Goal: Task Accomplishment & Management: Use online tool/utility

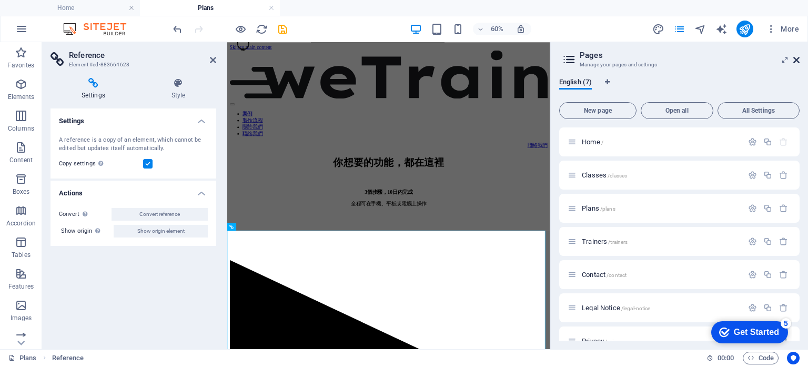
scroll to position [591, 0]
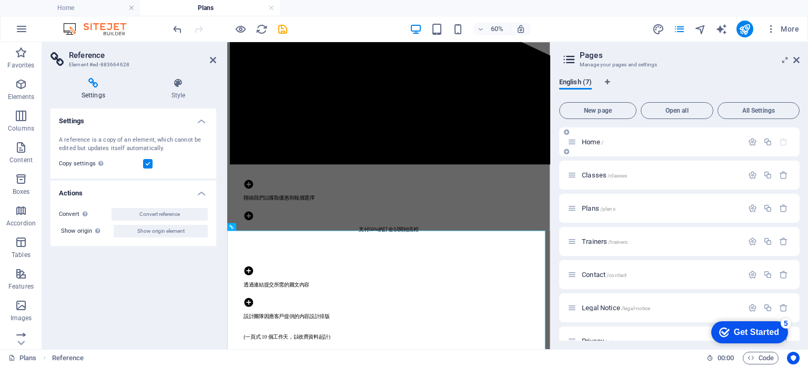
click at [594, 139] on span "Home /" at bounding box center [593, 142] width 22 height 8
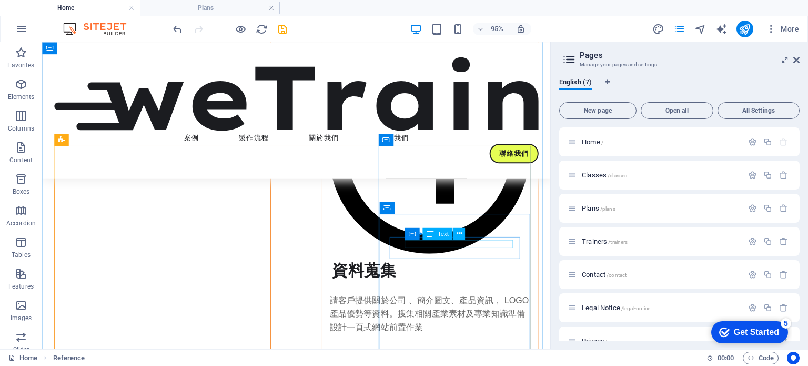
scroll to position [2578, 0]
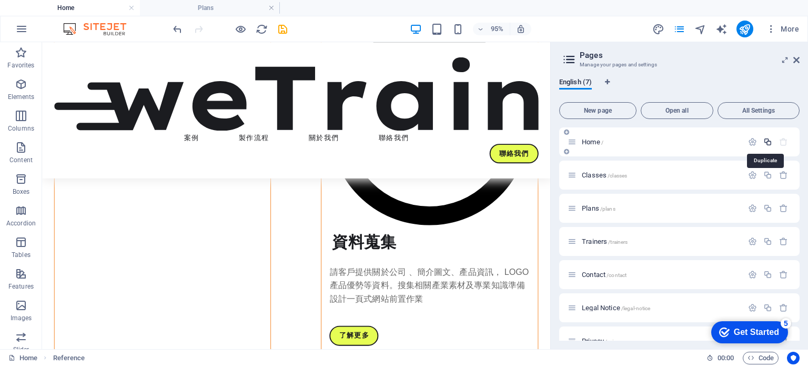
click at [764, 140] on icon "button" at bounding box center [768, 141] width 9 height 9
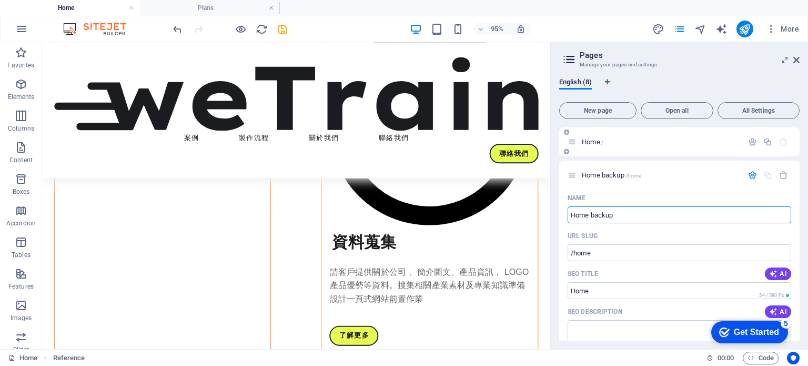
type input "Home backup"
click at [631, 144] on p "Home /" at bounding box center [661, 141] width 158 height 7
click at [599, 142] on span "Home /" at bounding box center [593, 142] width 22 height 8
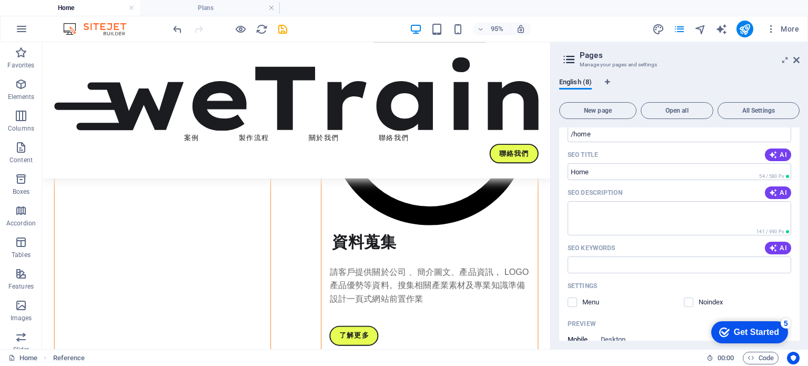
scroll to position [0, 0]
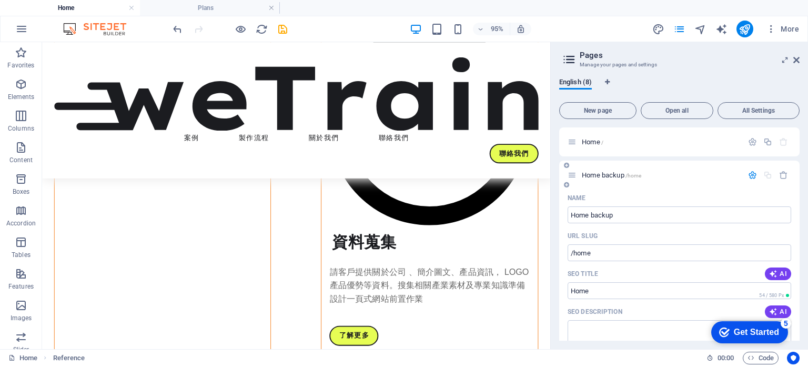
click at [752, 171] on icon "button" at bounding box center [752, 174] width 9 height 9
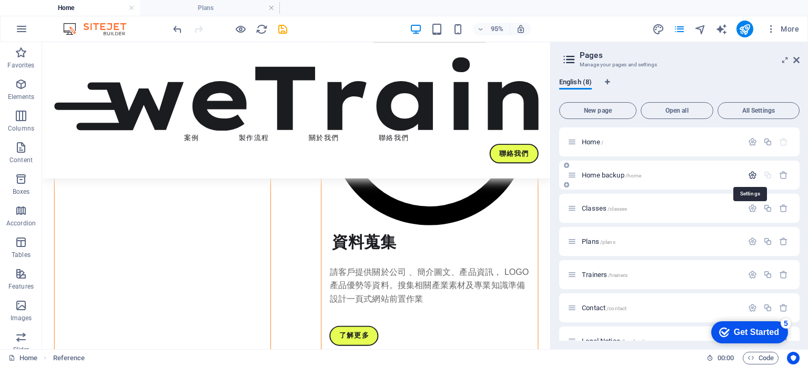
click at [752, 171] on icon "button" at bounding box center [752, 174] width 9 height 9
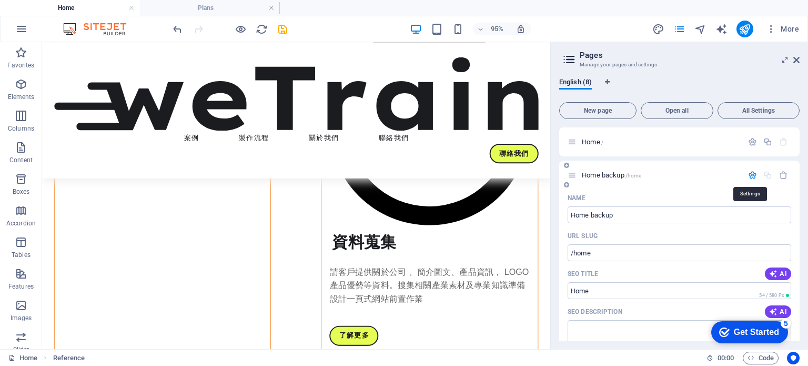
click at [752, 171] on icon "button" at bounding box center [752, 174] width 9 height 9
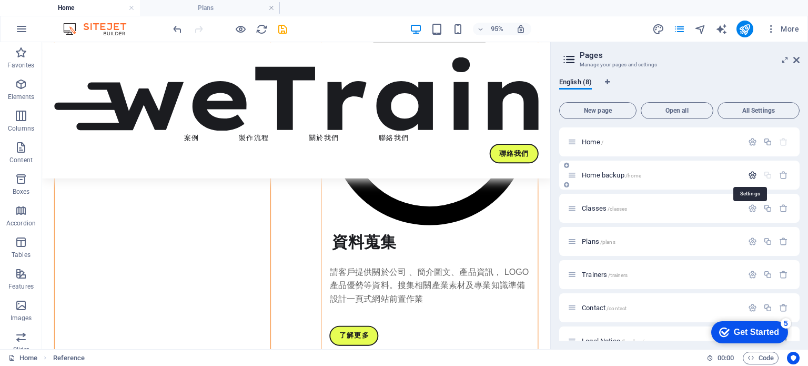
click at [753, 175] on icon "button" at bounding box center [752, 174] width 9 height 9
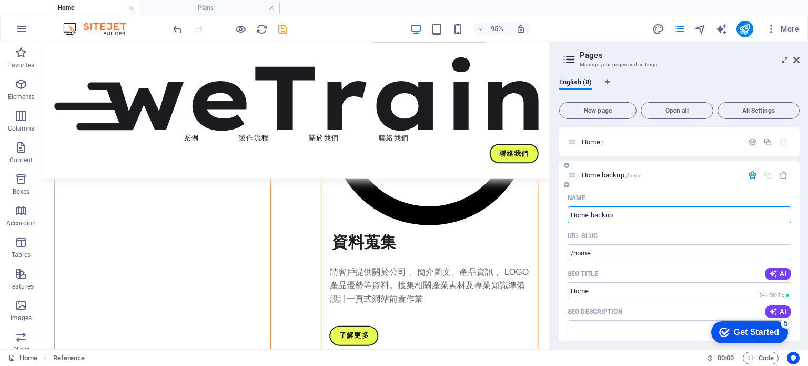
click at [750, 175] on icon "button" at bounding box center [752, 174] width 9 height 9
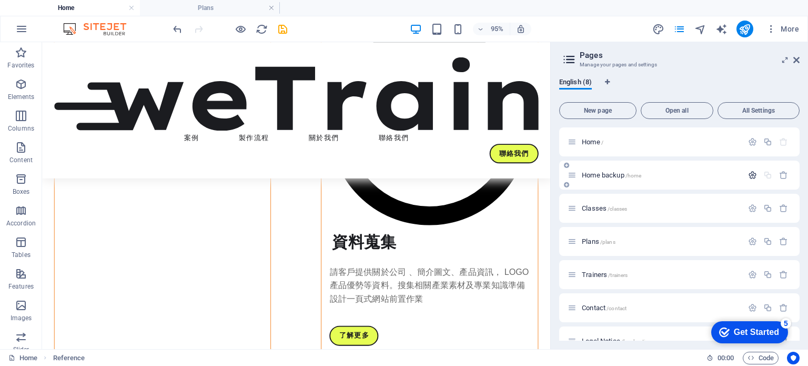
click at [749, 176] on icon "button" at bounding box center [752, 174] width 9 height 9
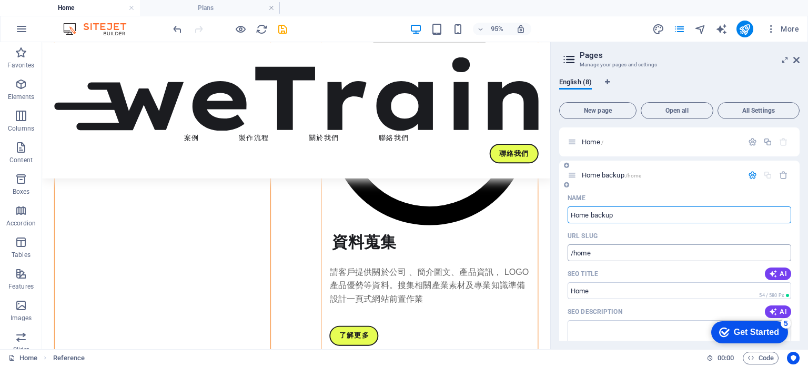
click at [615, 254] on input "/home" at bounding box center [680, 252] width 224 height 17
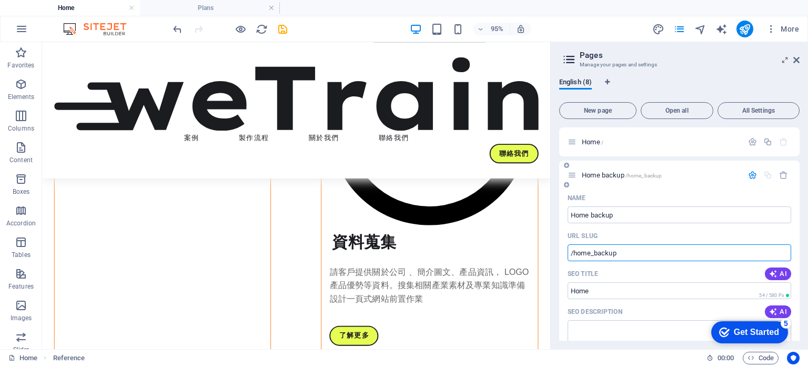
type input "/home_backup"
click at [600, 187] on div "Home backup /home_backup" at bounding box center [679, 174] width 240 height 29
click at [590, 144] on span "Home /" at bounding box center [593, 142] width 22 height 8
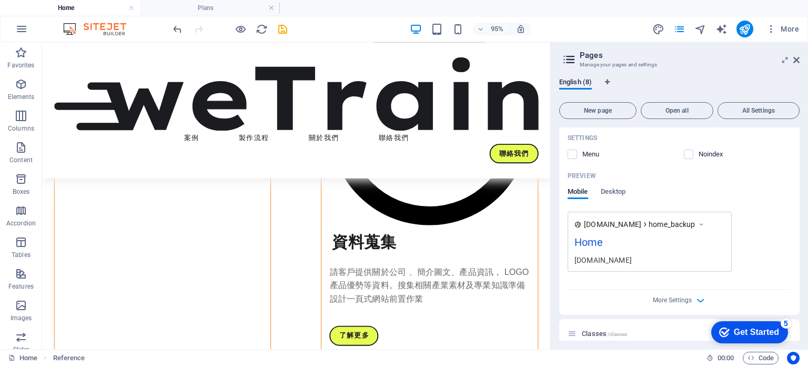
scroll to position [316, 0]
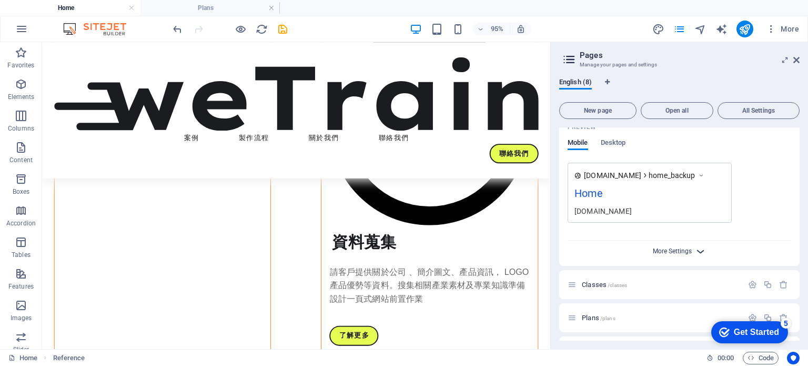
click at [678, 248] on span "More Settings" at bounding box center [672, 250] width 39 height 7
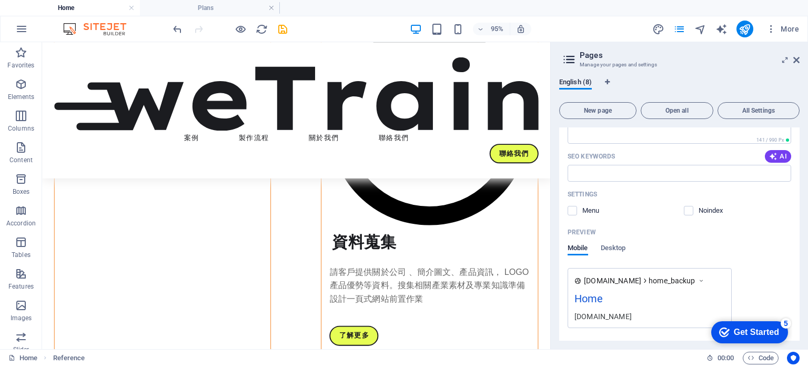
scroll to position [0, 0]
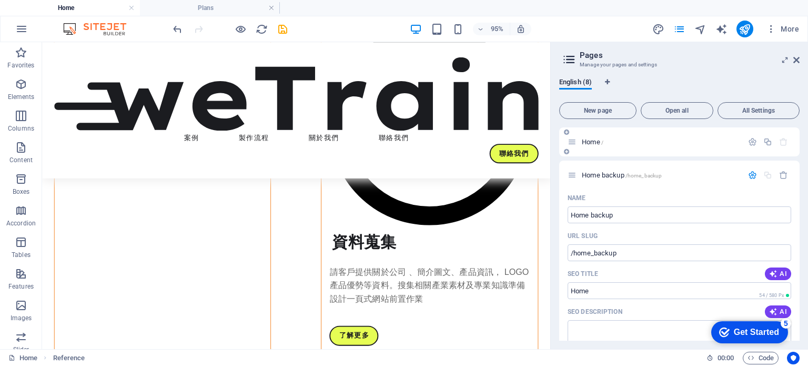
click at [594, 143] on span "Home /" at bounding box center [593, 142] width 22 height 8
click at [600, 143] on span "Home /" at bounding box center [593, 142] width 22 height 8
click at [584, 140] on span "Home /" at bounding box center [593, 142] width 22 height 8
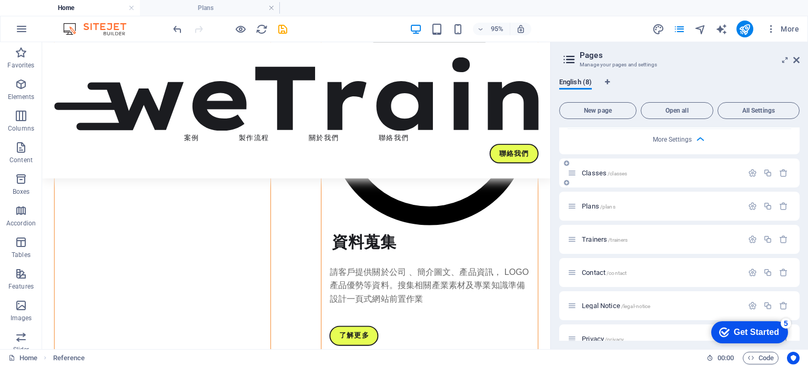
click at [589, 174] on span "Classes /classes" at bounding box center [604, 173] width 45 height 8
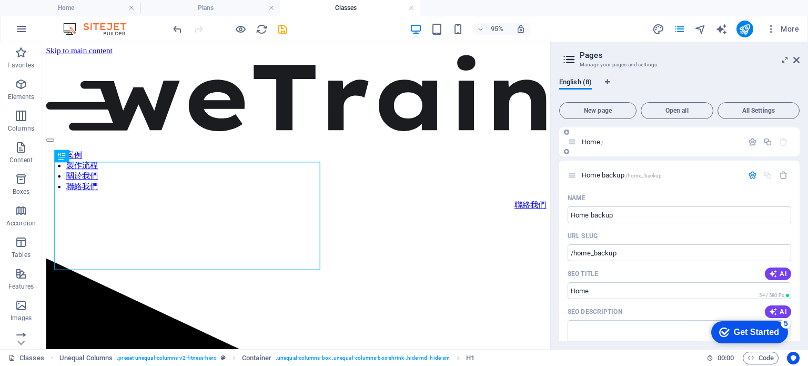
click at [590, 140] on span "Home /" at bounding box center [593, 142] width 22 height 8
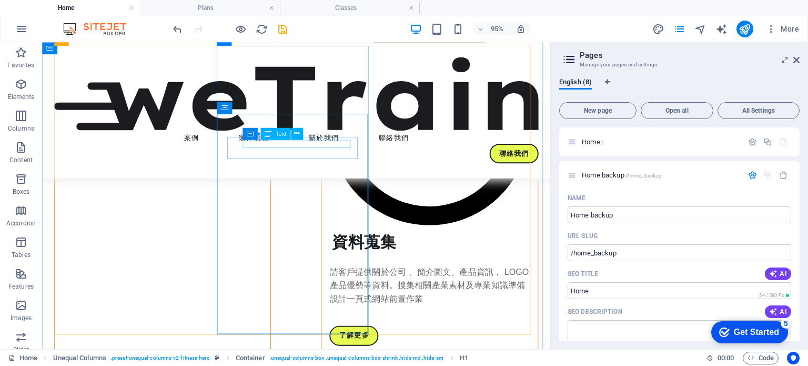
scroll to position [2420, 0]
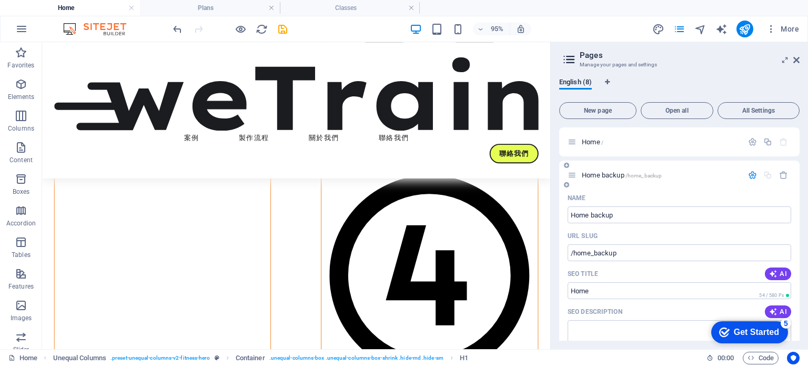
click at [598, 176] on span "Home backup /home_backup" at bounding box center [622, 175] width 80 height 8
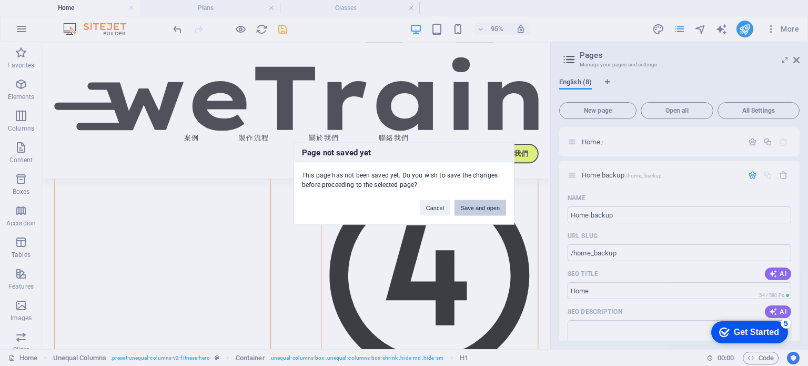
click at [486, 204] on button "Save and open" at bounding box center [481, 207] width 52 height 16
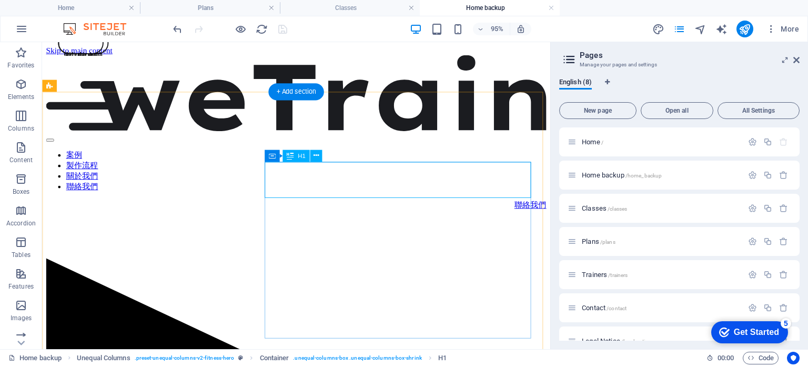
scroll to position [0, 0]
click at [587, 141] on span "Home /" at bounding box center [593, 142] width 22 height 8
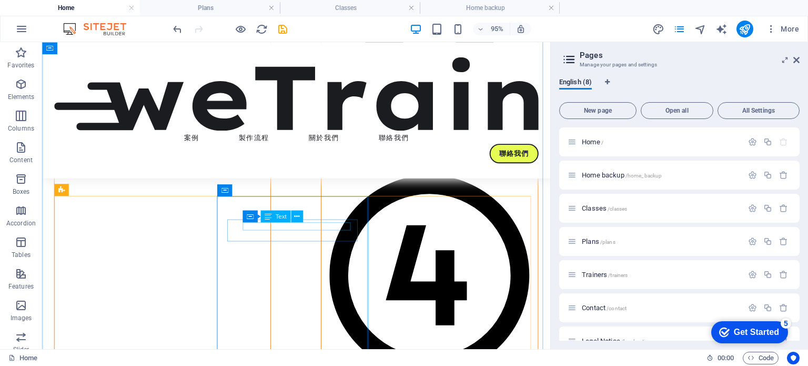
click at [276, 218] on span "Text" at bounding box center [280, 216] width 11 height 6
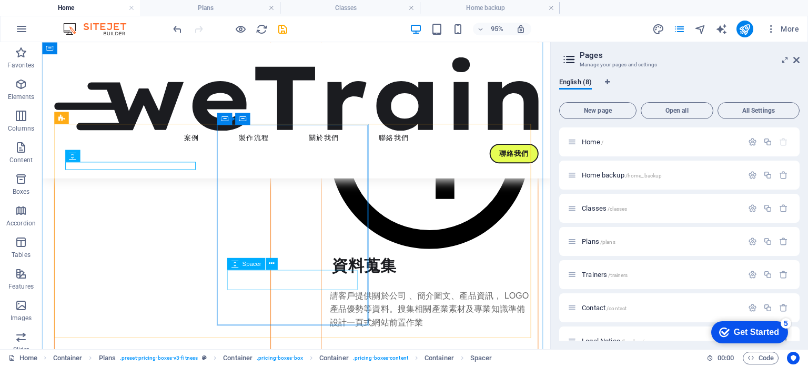
scroll to position [2578, 0]
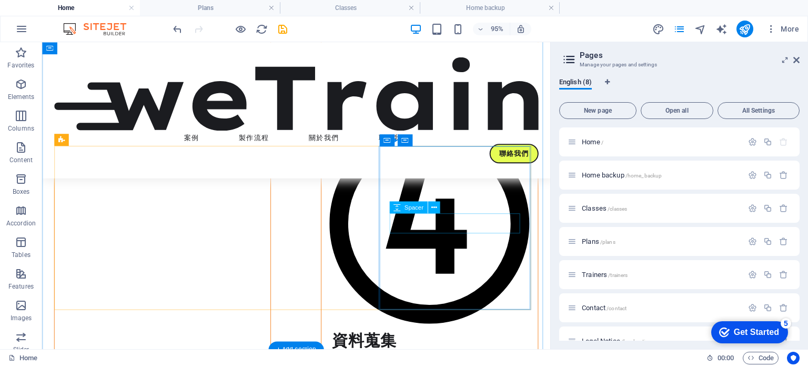
scroll to position [2473, 0]
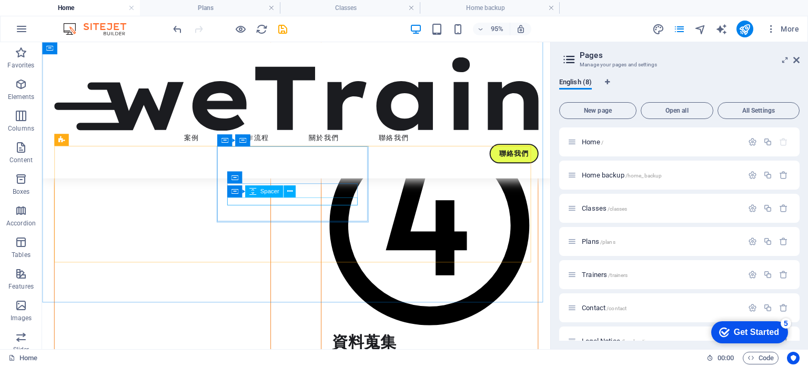
click at [261, 197] on div "Spacer" at bounding box center [264, 191] width 38 height 12
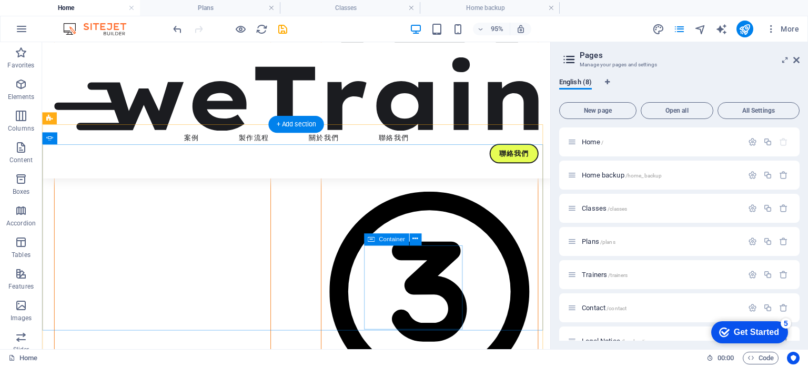
scroll to position [2263, 0]
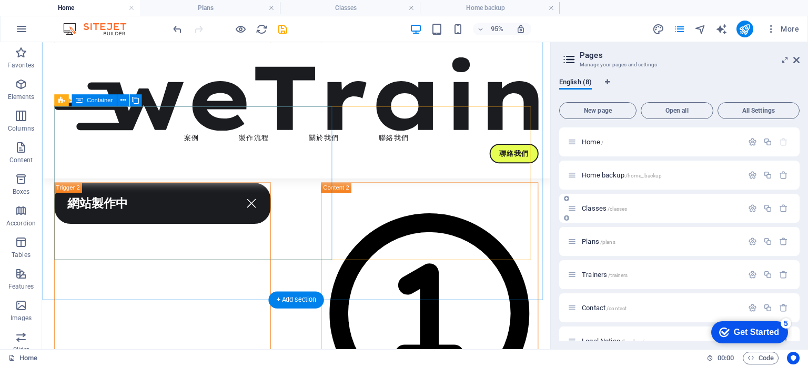
scroll to position [2789, 0]
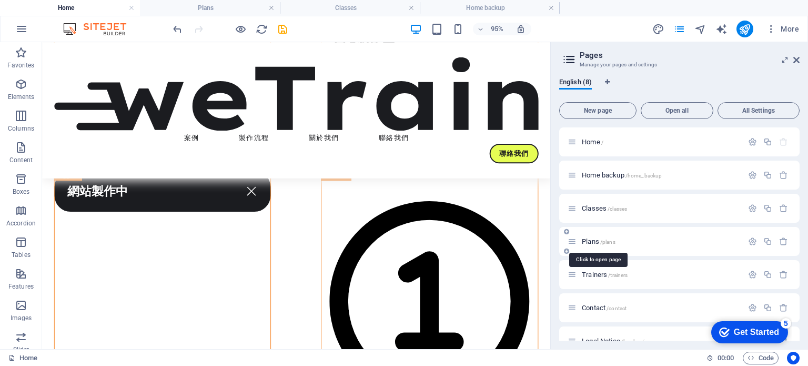
click at [591, 240] on span "Plans /plans" at bounding box center [599, 241] width 34 height 8
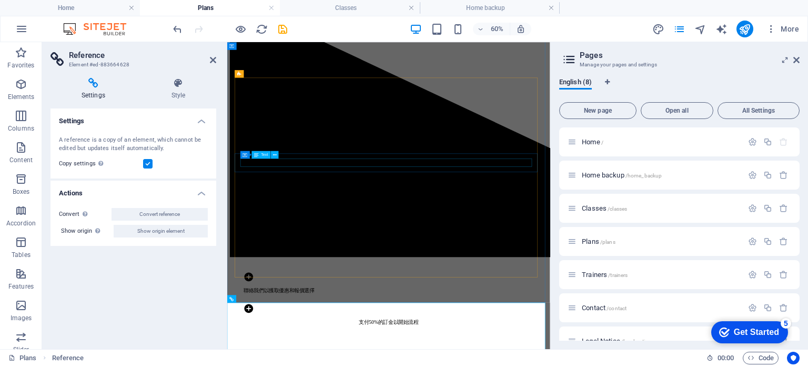
scroll to position [434, 0]
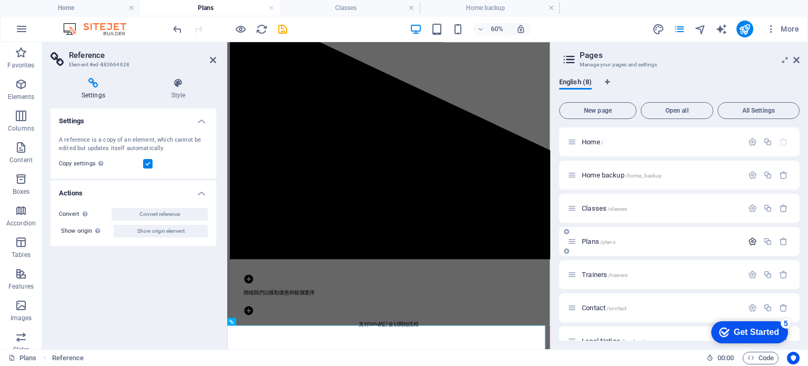
click at [750, 243] on icon "button" at bounding box center [752, 241] width 9 height 9
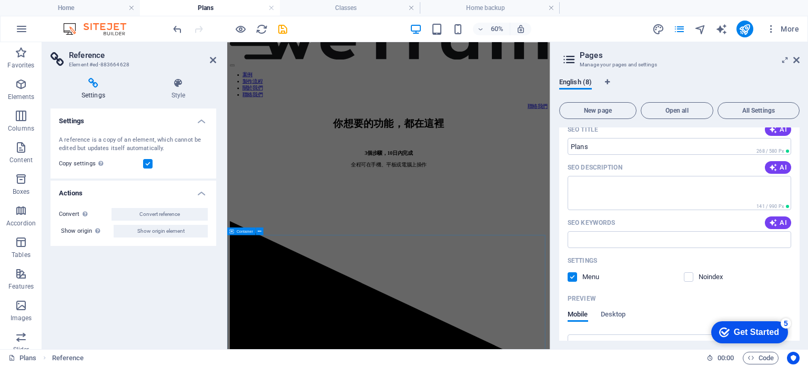
scroll to position [0, 0]
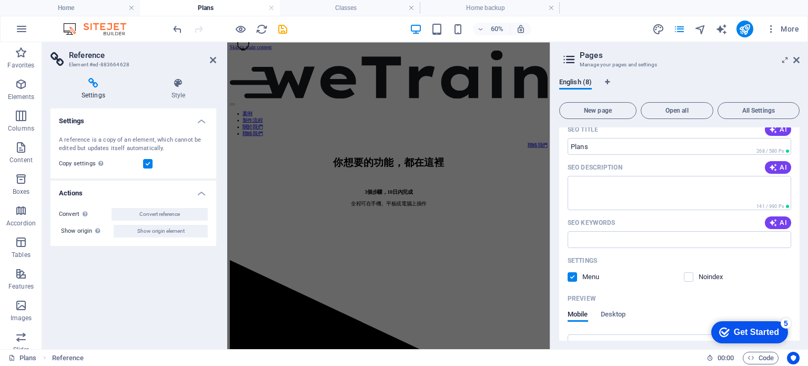
click at [800, 60] on aside "Pages Manage your pages and settings English (8) New page Open all All Settings…" at bounding box center [679, 195] width 258 height 307
click at [795, 58] on icon at bounding box center [796, 60] width 6 height 8
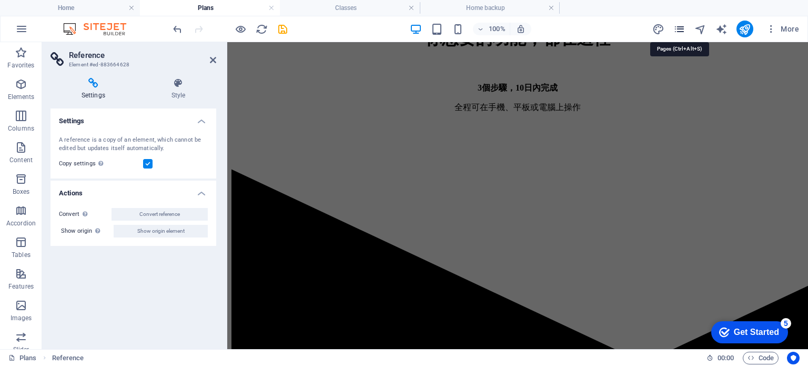
click at [679, 28] on icon "pages" at bounding box center [680, 29] width 12 height 12
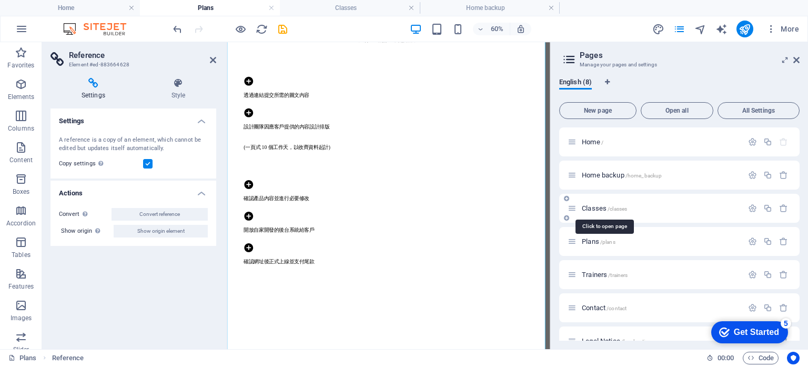
click at [596, 209] on span "Classes /classes" at bounding box center [604, 208] width 45 height 8
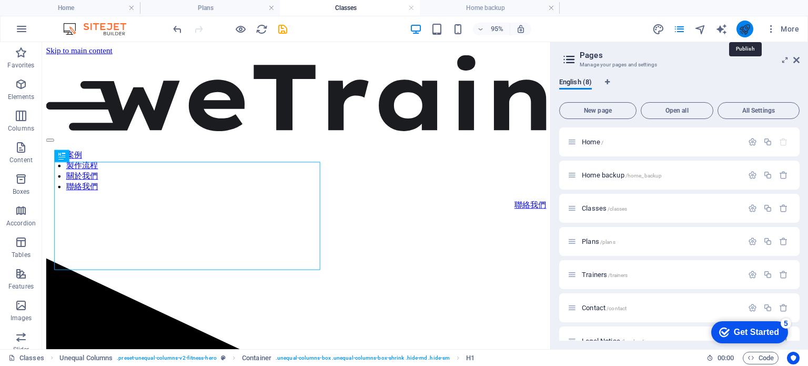
drag, startPoint x: 741, startPoint y: 29, endPoint x: 697, endPoint y: 8, distance: 49.4
click at [741, 29] on icon "publish" at bounding box center [745, 29] width 12 height 12
click at [573, 56] on div "案例 製作流程 關於我們 聯絡我們 聯絡我們" at bounding box center [309, 138] width 527 height 164
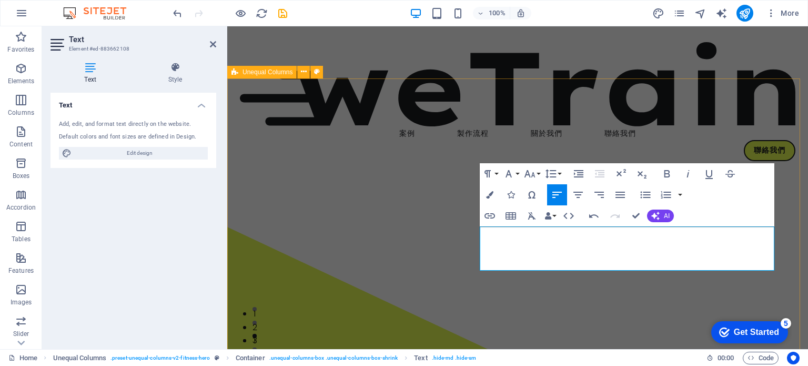
drag, startPoint x: 463, startPoint y: 268, endPoint x: 646, endPoint y: 268, distance: 183.1
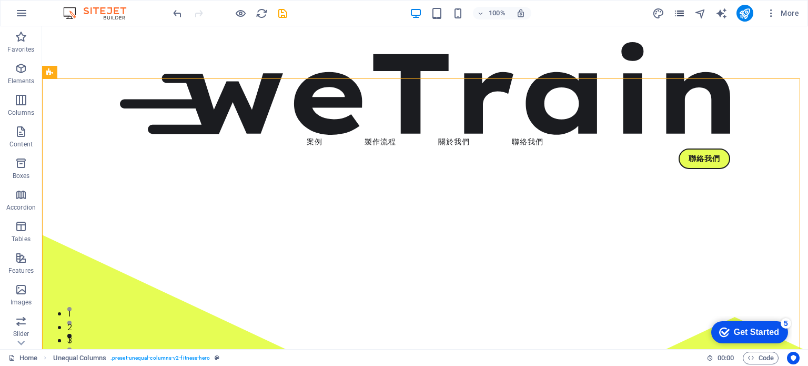
click at [681, 15] on icon "pages" at bounding box center [680, 13] width 12 height 12
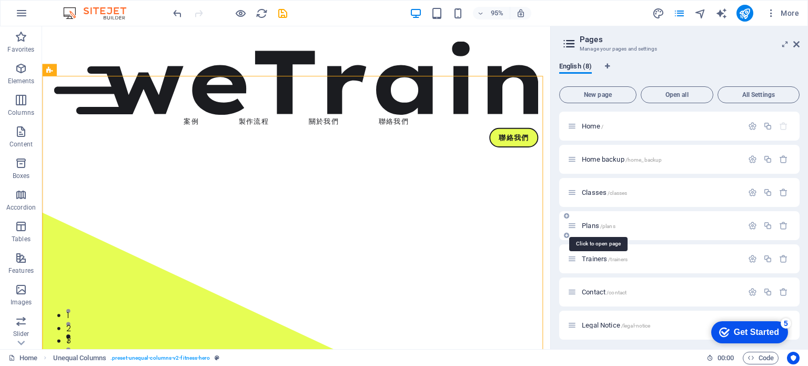
click at [591, 226] on span "Plans /plans" at bounding box center [599, 226] width 34 height 8
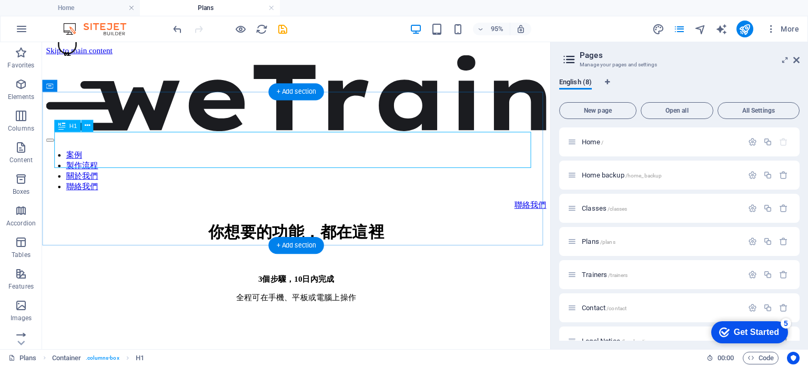
click at [269, 230] on div "你想要的功能，都在這裡" at bounding box center [309, 241] width 527 height 23
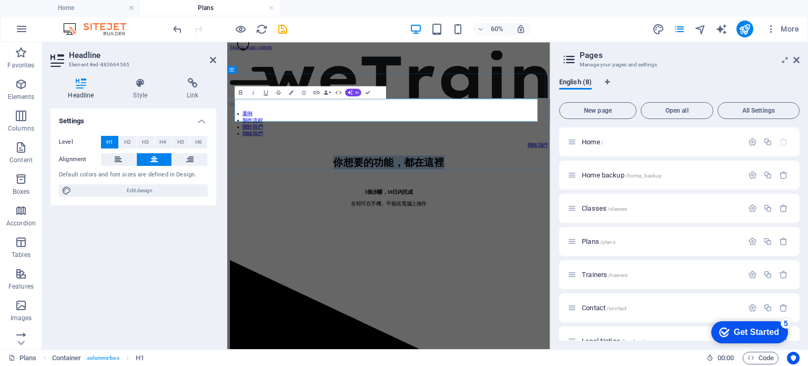
click at [363, 231] on h1 "你想要的功能，都在這裡" at bounding box center [497, 242] width 530 height 23
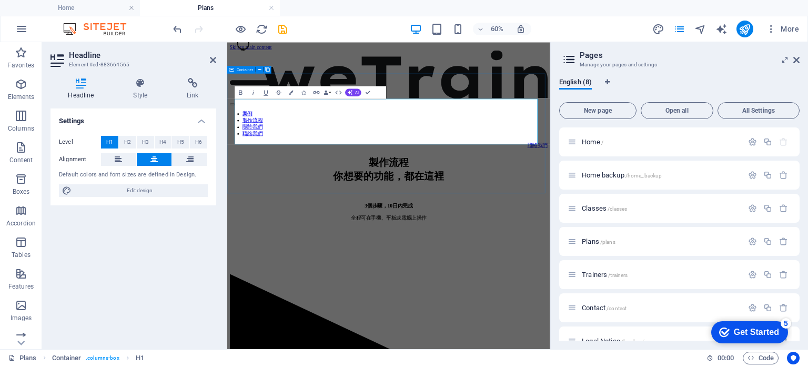
click at [350, 269] on div "製作流程 ‌你想要的功能，都在這裡 3個步驟，10日內完成 全程可在手機、平板或電腦上操作" at bounding box center [497, 285] width 530 height 109
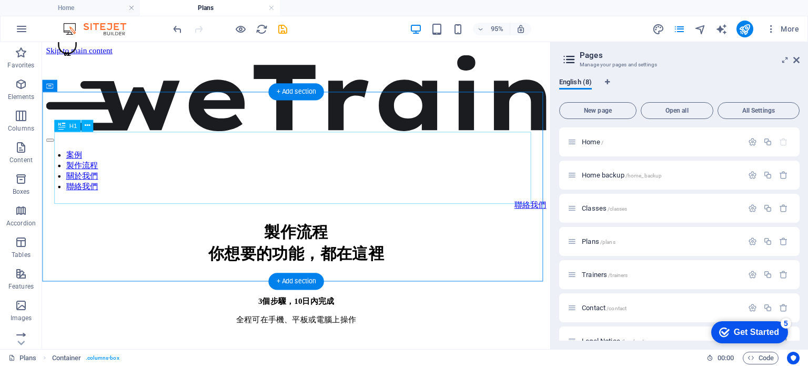
click at [289, 230] on div "製作流程 你想要的功能，都在這裡" at bounding box center [309, 253] width 527 height 46
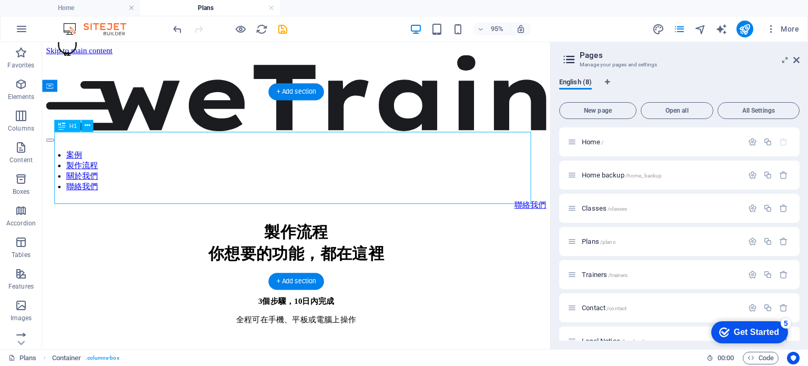
click at [289, 230] on div "製作流程 你想要的功能，都在這裡" at bounding box center [309, 253] width 527 height 46
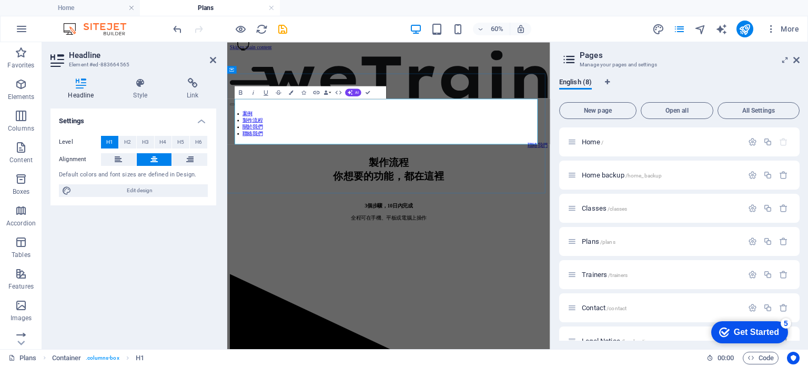
click at [399, 231] on h1 "製作流程 你想要的功能，都在這裡" at bounding box center [497, 254] width 530 height 46
drag, startPoint x: 336, startPoint y: 185, endPoint x: 664, endPoint y: 166, distance: 328.4
click at [662, 231] on h1 "製作流程 你想要的功能，都在這裡" at bounding box center [497, 254] width 530 height 46
click at [584, 231] on h1 "製作流程 你想要的功能，都在這裡" at bounding box center [497, 254] width 530 height 46
drag, startPoint x: 574, startPoint y: 155, endPoint x: 656, endPoint y: 190, distance: 88.9
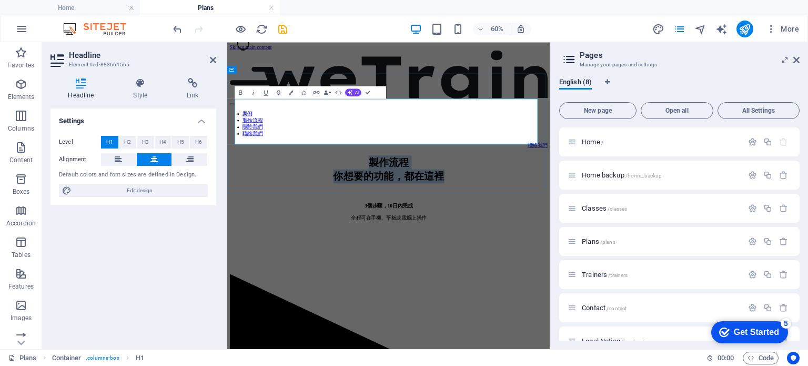
click at [656, 231] on h1 "製作流程 你想要的功能，都在這裡" at bounding box center [497, 254] width 530 height 46
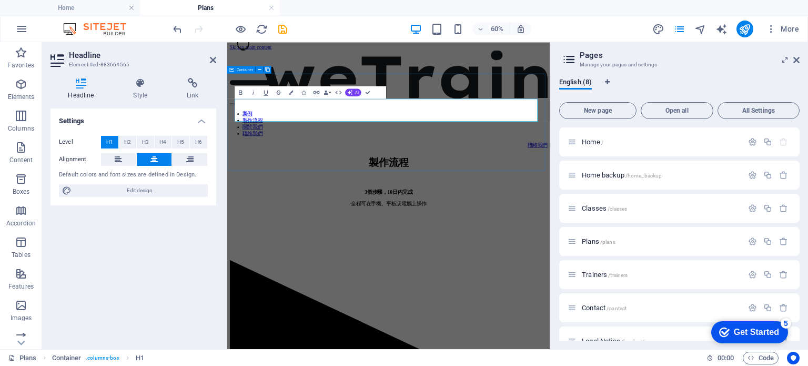
click at [375, 231] on div "製作流程 3個步驟，10日內完成 全程可在手機、平板或電腦上操作" at bounding box center [497, 274] width 530 height 86
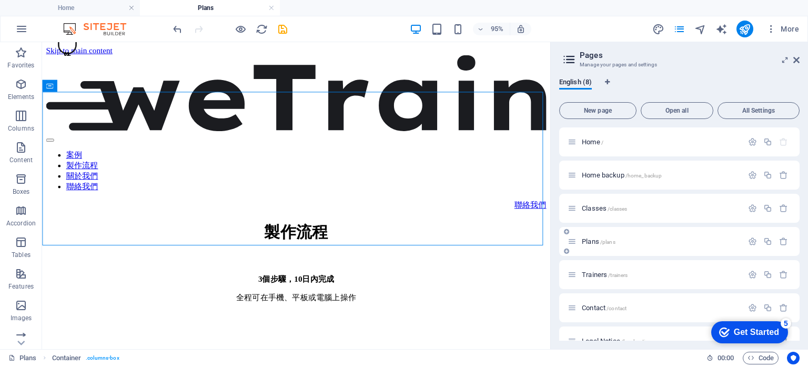
scroll to position [52, 0]
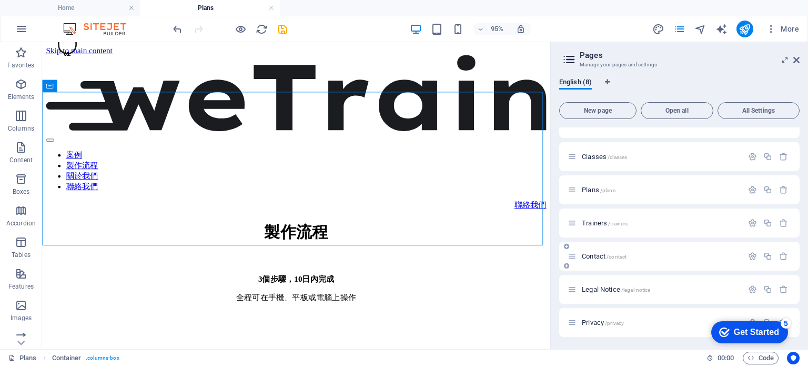
click at [598, 256] on span "Contact /contact" at bounding box center [604, 256] width 45 height 8
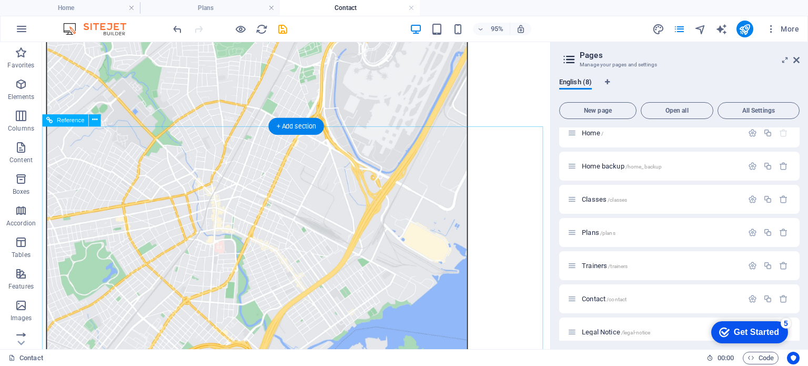
scroll to position [368, 0]
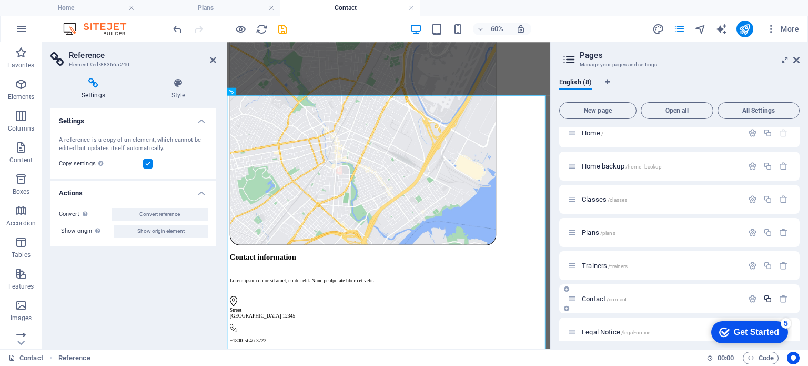
click at [766, 300] on icon "button" at bounding box center [768, 298] width 9 height 9
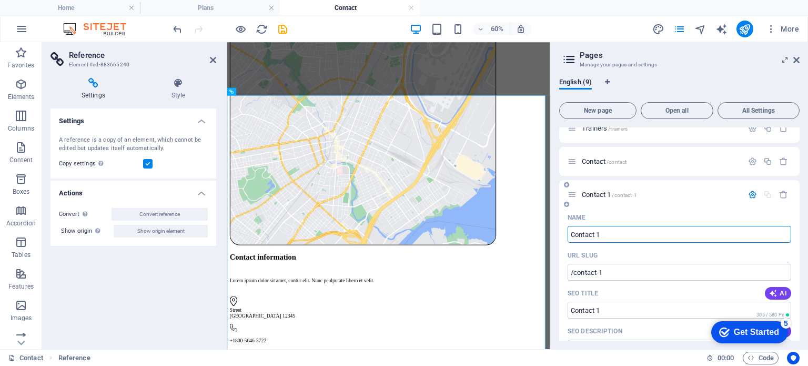
click at [619, 234] on input "Contact 1" at bounding box center [680, 234] width 224 height 17
type input "Contact"
type input "/contact-9"
type input "Contact"
type input "Contact-ba"
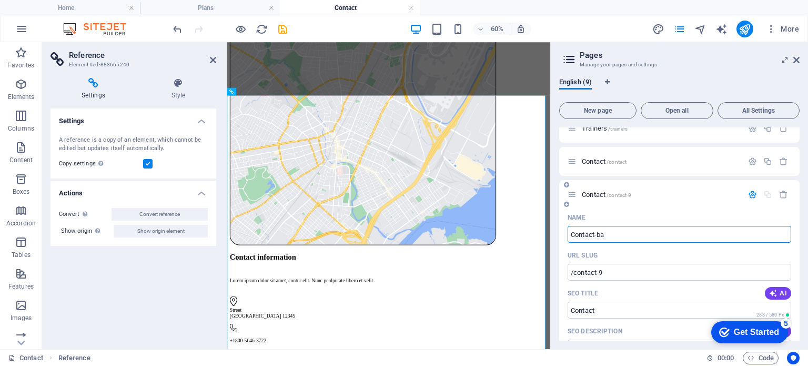
type input "Contact-bak"
type input "Contact_"
type input "Contact"
type input "Contact_backup"
type input "Contact_back"
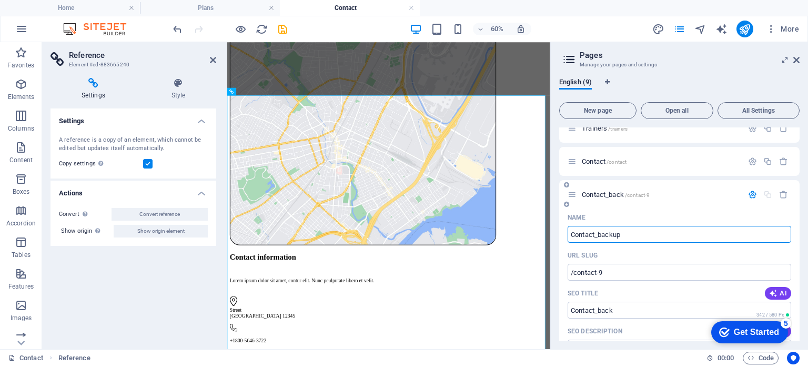
type input "Contact_backup"
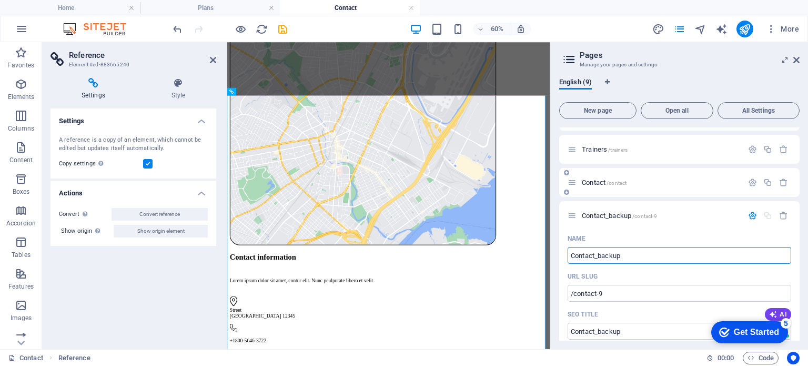
scroll to position [94, 0]
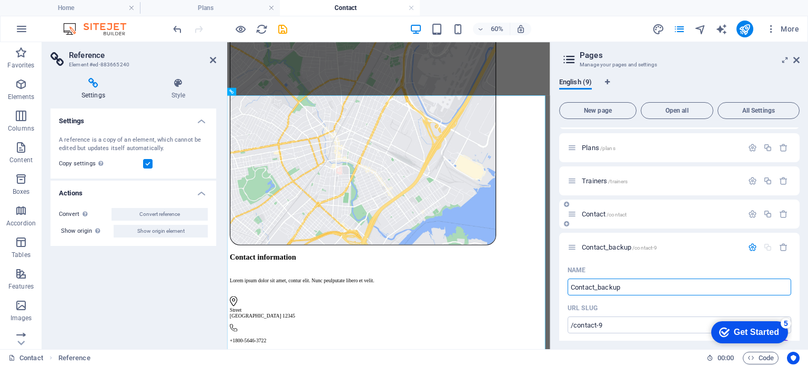
click at [587, 214] on span "Contact /contact" at bounding box center [604, 214] width 45 height 8
click at [602, 179] on span "Trainers /trainers" at bounding box center [605, 181] width 46 height 8
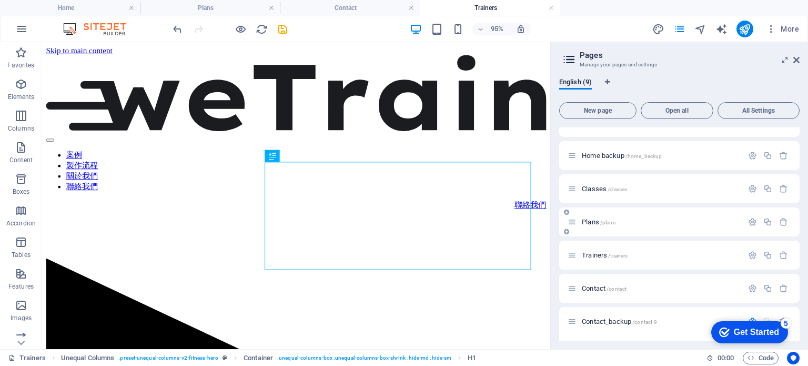
scroll to position [53, 0]
click at [767, 222] on icon "button" at bounding box center [768, 221] width 9 height 9
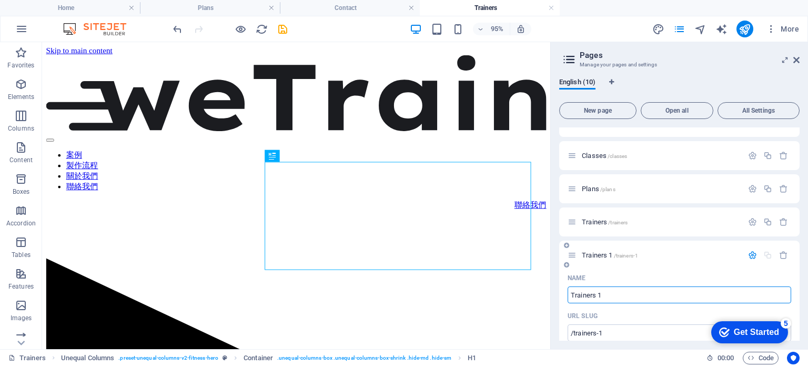
type input "R"
type input "/r"
type input "R"
type input "Tr"
type input "/t"
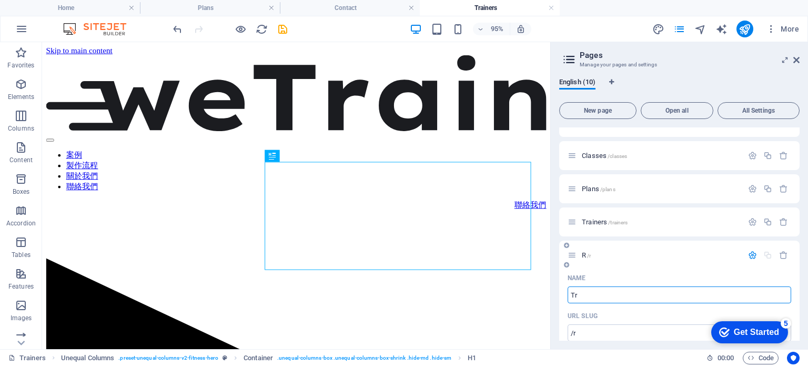
type input "T"
type input "Trai"
type input "/tr"
type input "Tr"
type input "Trainers"
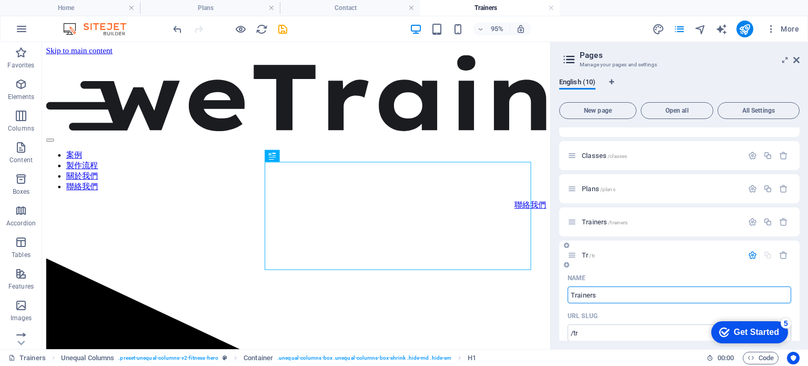
type input "/train"
type input "Train"
type input "Trainers-b"
type input "/trainers-10"
type input "Trainers"
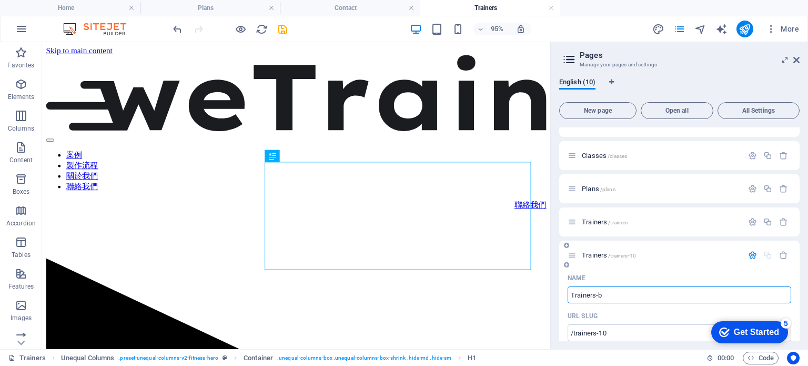
type input "Trainers-"
type input "Trainers-b"
type input "Trainers_backup"
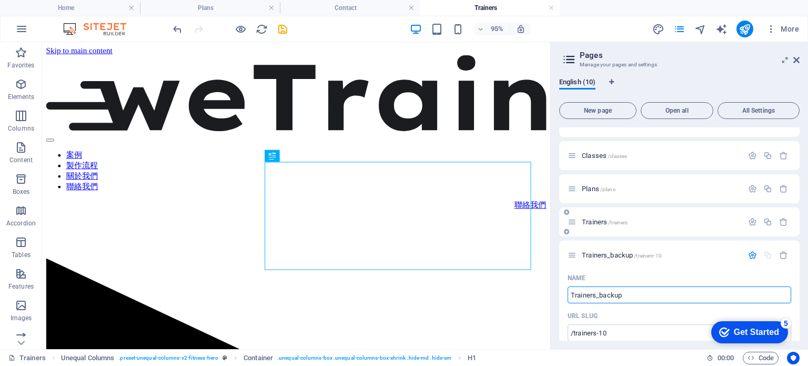
click at [662, 219] on p "Trainers /trainers" at bounding box center [661, 221] width 158 height 7
click at [587, 223] on span "Trainers /trainers" at bounding box center [605, 222] width 46 height 8
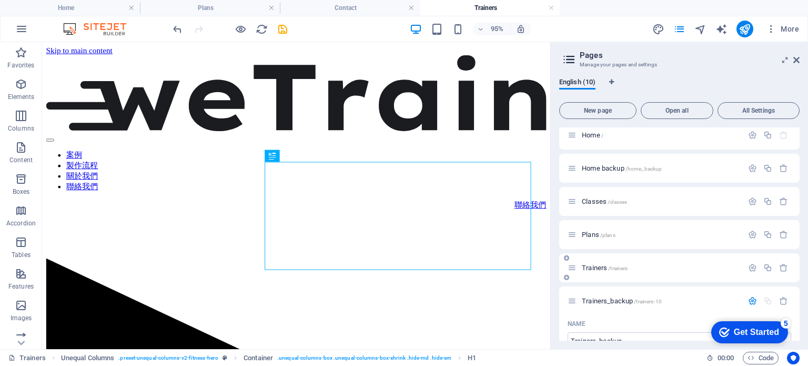
scroll to position [0, 0]
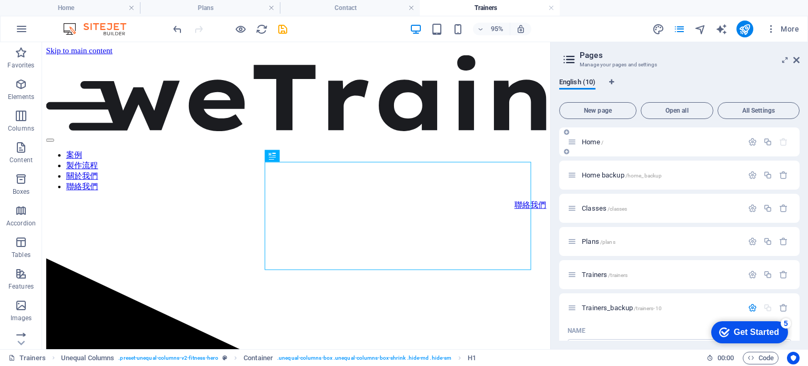
click at [590, 143] on span "Home /" at bounding box center [593, 142] width 22 height 8
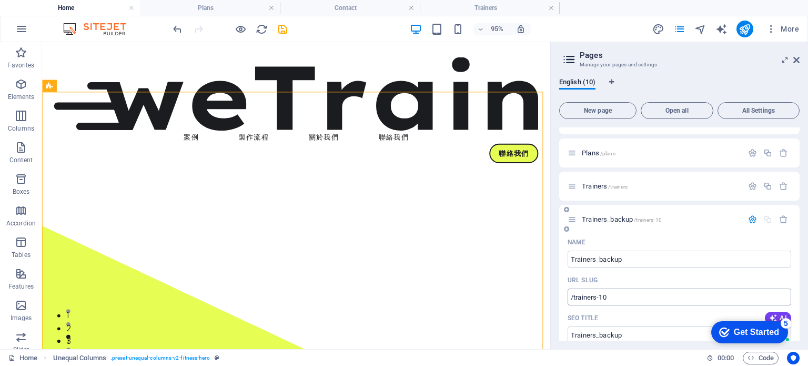
scroll to position [105, 0]
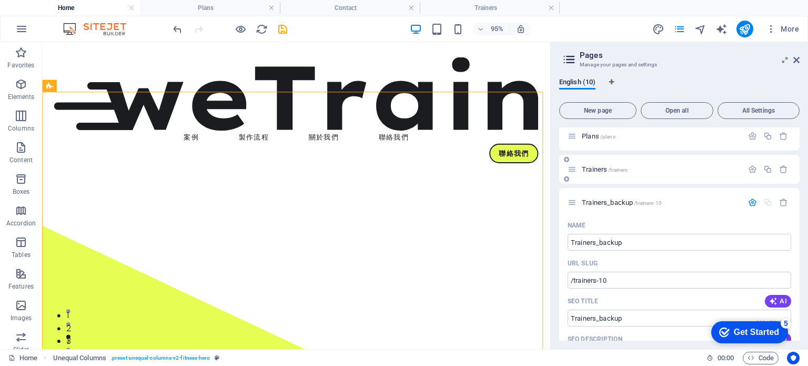
click at [572, 170] on icon at bounding box center [572, 169] width 9 height 9
click at [750, 169] on icon "button" at bounding box center [752, 169] width 9 height 9
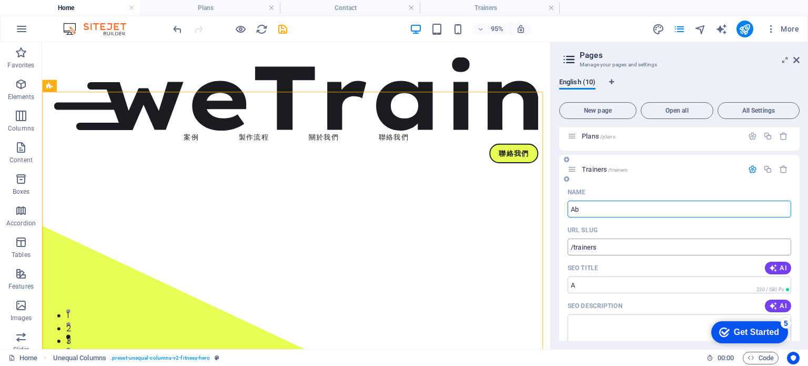
type input "Abo"
type input "/a"
type input "Abo"
type input "/abo"
type input "About"
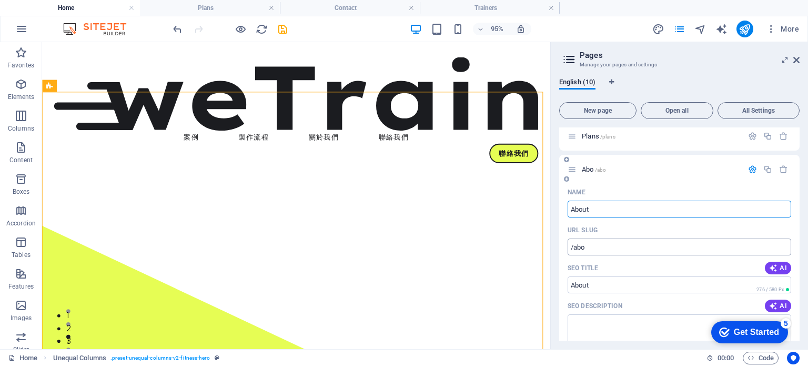
type input "/about"
type input "About U"
type input "/about-us"
type input "About"
type input "/about"
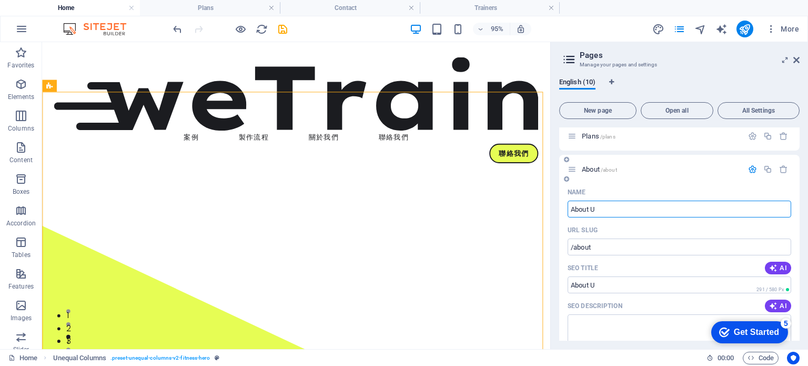
type input "About Us"
type input "/about-u"
type input "About Us"
type input "/about-us"
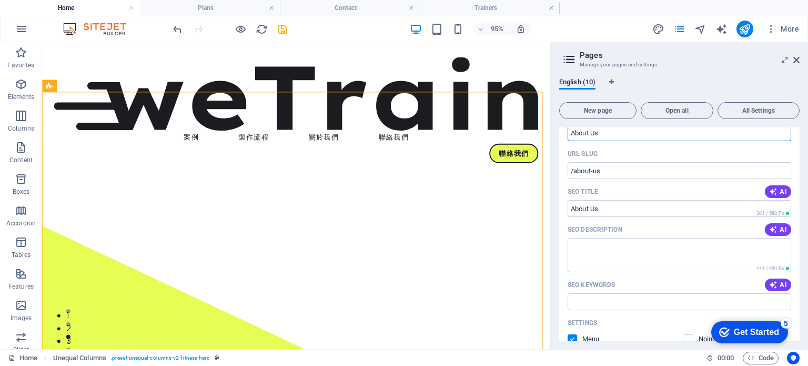
scroll to position [210, 0]
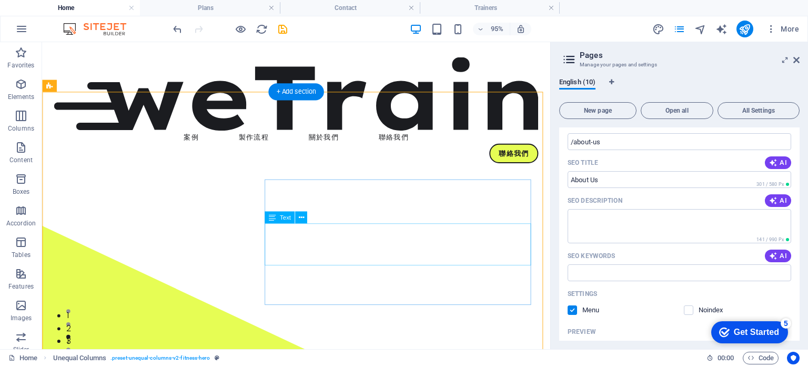
type input "About Us"
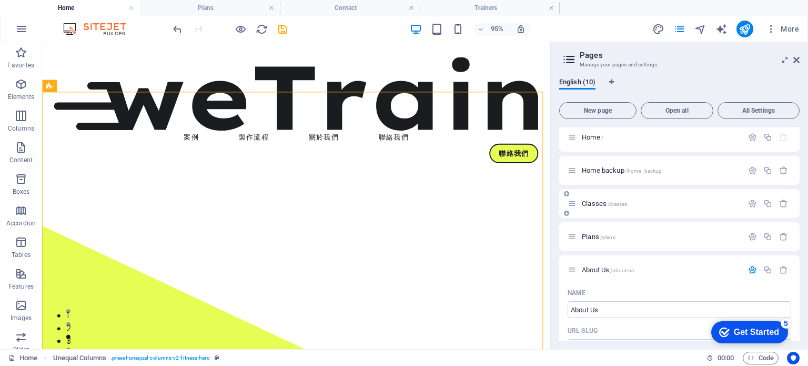
scroll to position [0, 0]
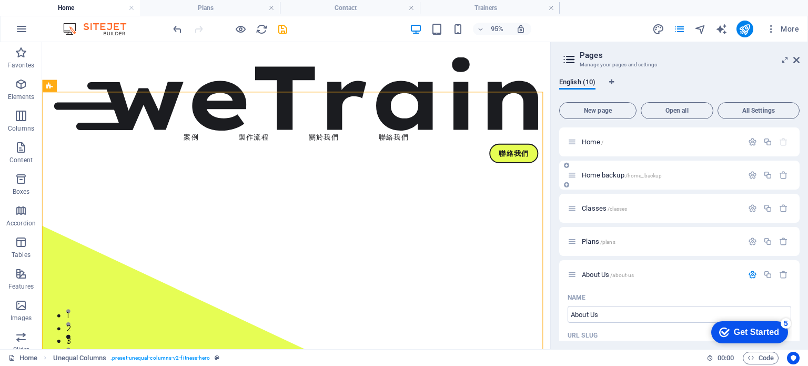
click at [591, 178] on span "Home backup /home_backup" at bounding box center [622, 175] width 80 height 8
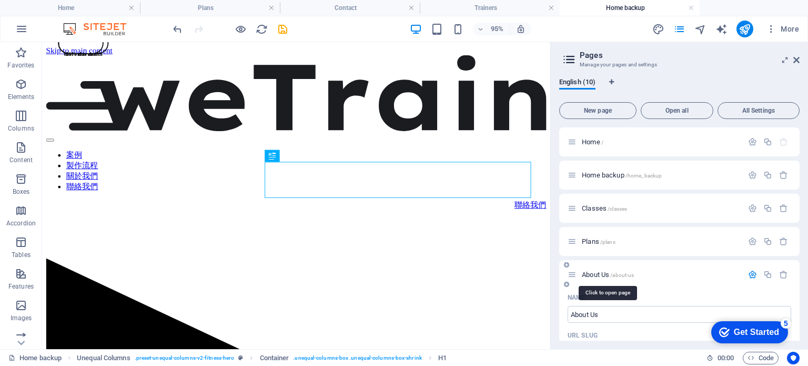
click at [595, 274] on span "About Us /about-us" at bounding box center [608, 274] width 52 height 8
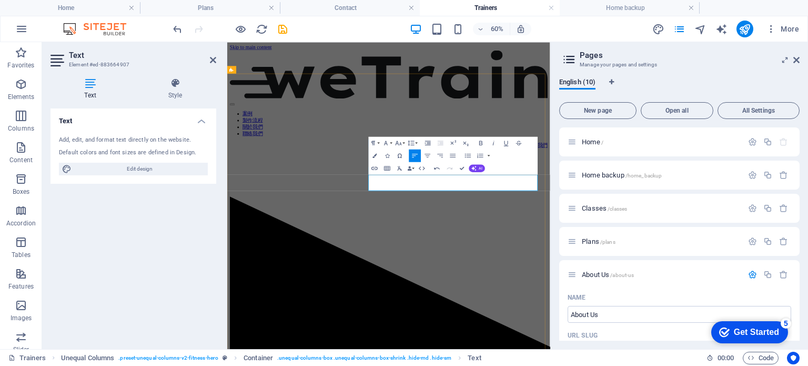
scroll to position [184, 7]
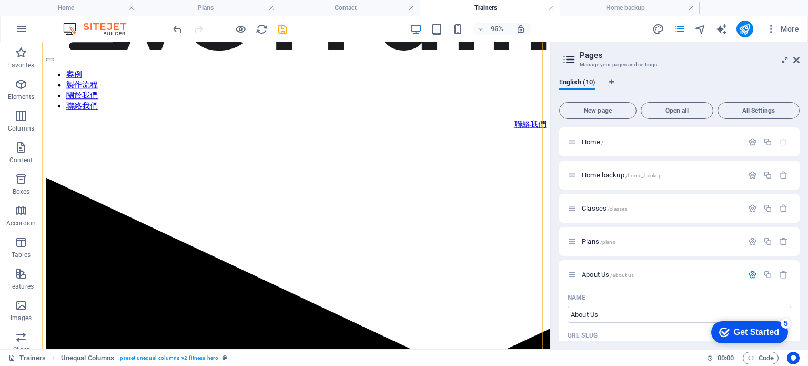
scroll to position [105, 0]
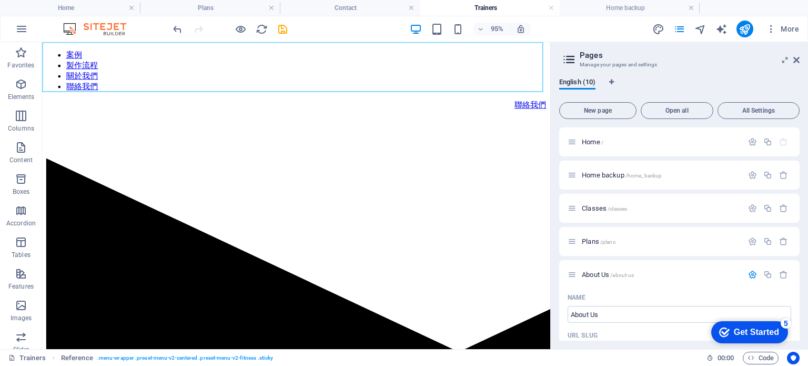
drag, startPoint x: 118, startPoint y: 71, endPoint x: 165, endPoint y: 115, distance: 64.4
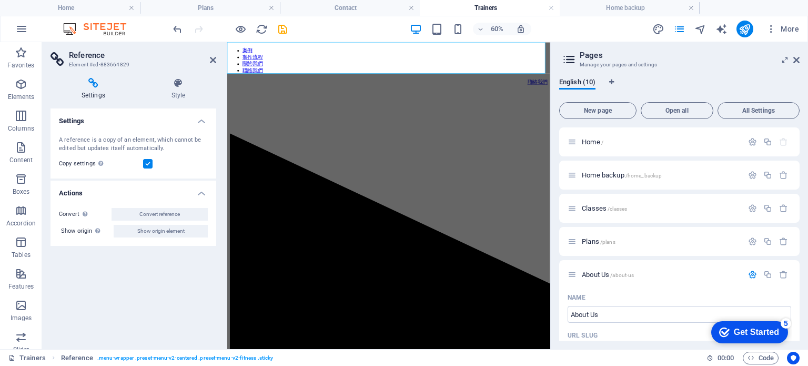
drag, startPoint x: 795, startPoint y: 59, endPoint x: 454, endPoint y: 73, distance: 341.2
click at [795, 59] on icon at bounding box center [796, 60] width 6 height 8
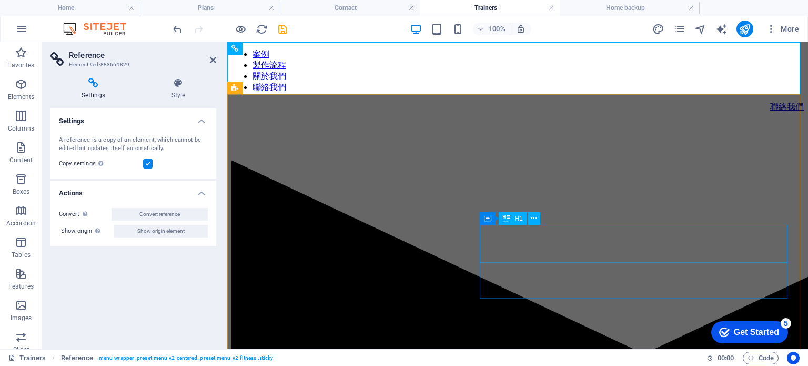
scroll to position [263, 0]
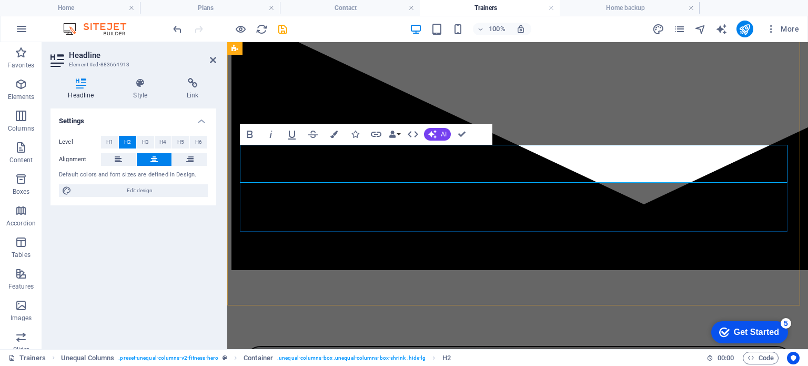
drag, startPoint x: 528, startPoint y: 168, endPoint x: 545, endPoint y: 165, distance: 16.6
drag, startPoint x: 526, startPoint y: 167, endPoint x: 550, endPoint y: 163, distance: 25.0
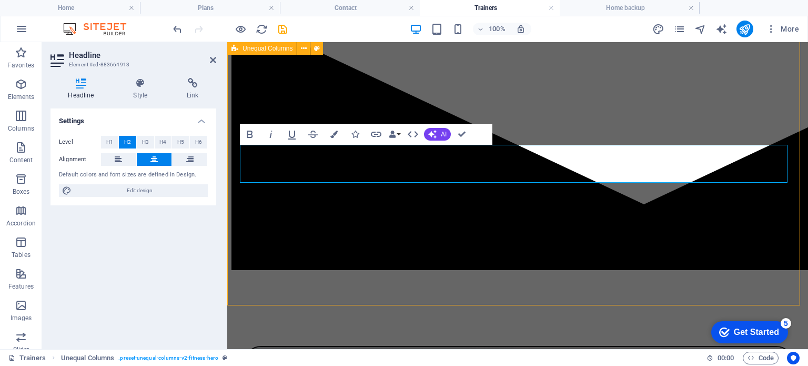
scroll to position [288, 0]
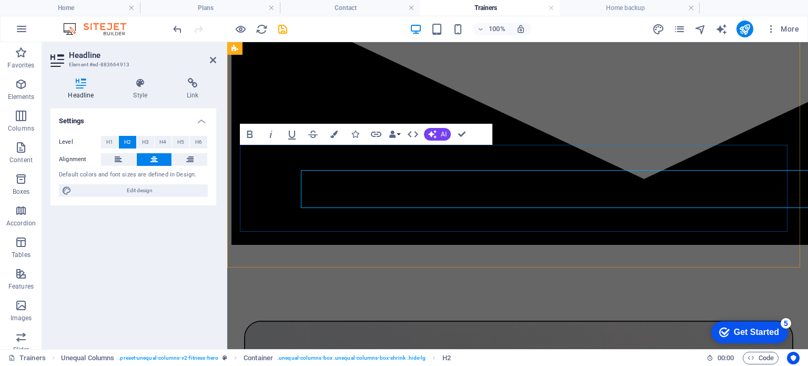
scroll to position [263, 0]
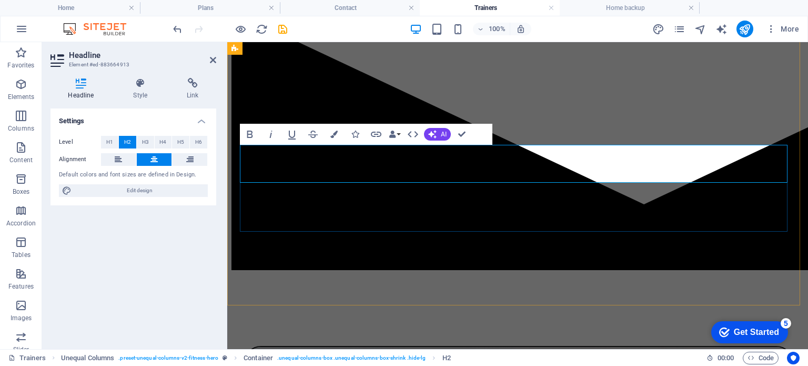
copy h2 "你想要的功能，都在這裡"
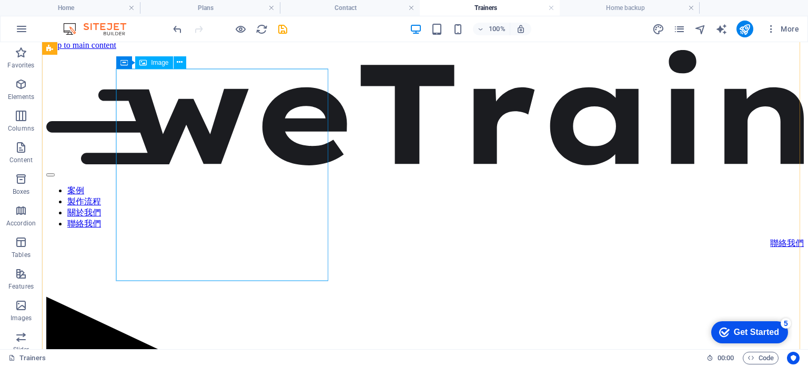
scroll to position [0, 0]
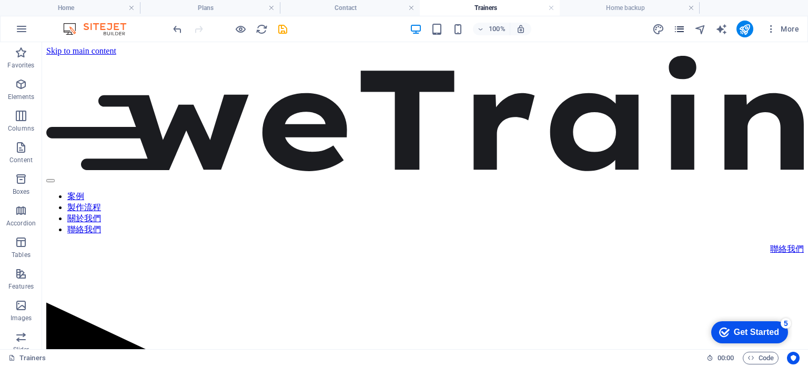
click at [674, 29] on icon "pages" at bounding box center [680, 29] width 12 height 12
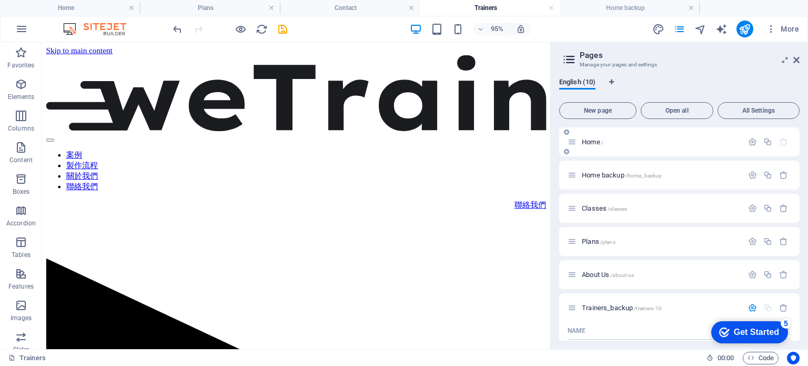
click at [591, 142] on span "Home /" at bounding box center [593, 142] width 22 height 8
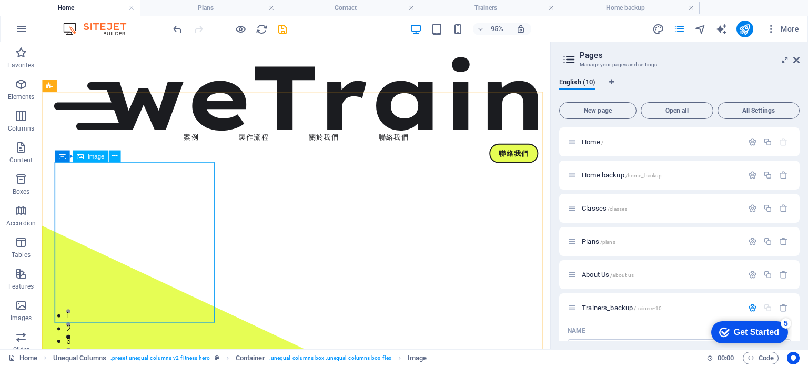
click at [93, 156] on span "Image" at bounding box center [95, 156] width 17 height 6
select select "%"
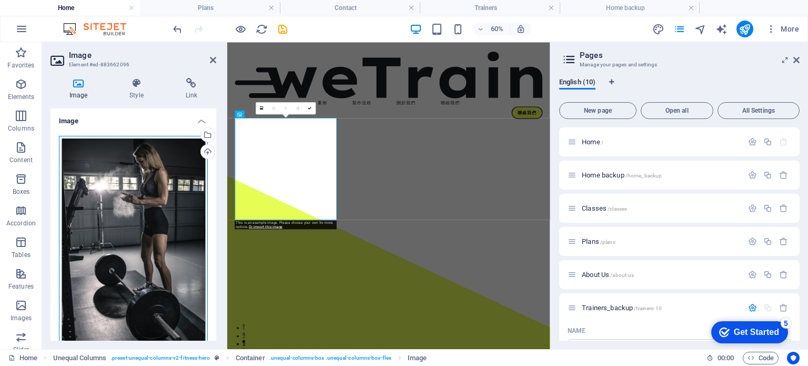
click at [142, 216] on div "Drag files here, click to choose files or select files from Files or our free s…" at bounding box center [133, 243] width 149 height 214
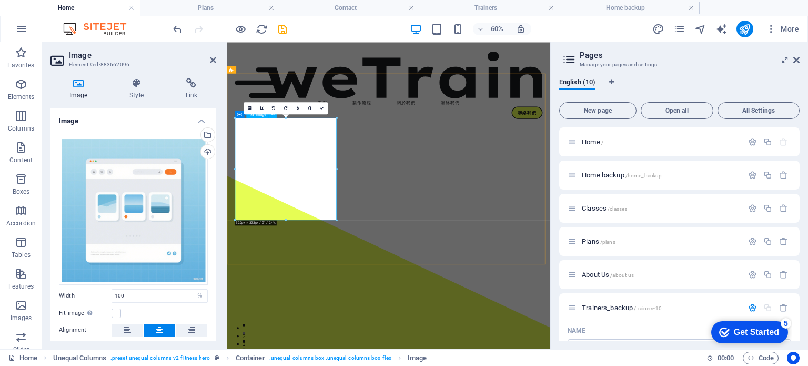
click at [143, 197] on div "Drag files here, click to choose files or select files from Files or our free s…" at bounding box center [133, 210] width 149 height 149
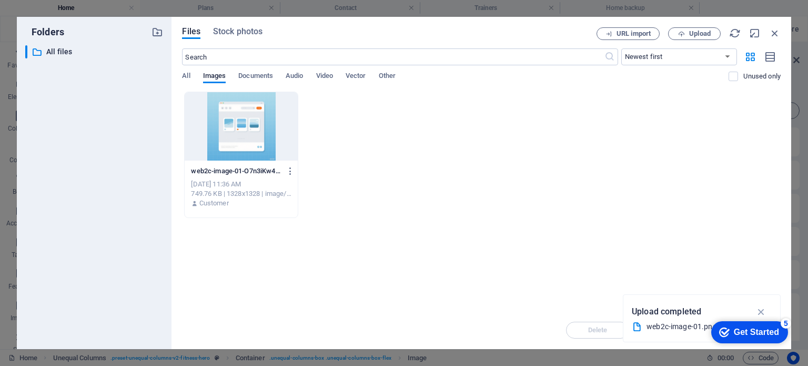
drag, startPoint x: 129, startPoint y: 207, endPoint x: 147, endPoint y: 212, distance: 18.6
click at [129, 207] on div "​ All files All files" at bounding box center [94, 192] width 138 height 295
click at [688, 34] on span "Upload" at bounding box center [694, 34] width 43 height 7
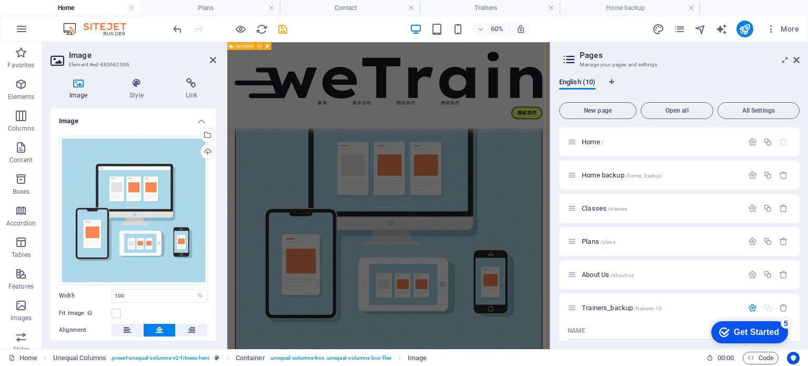
scroll to position [526, 0]
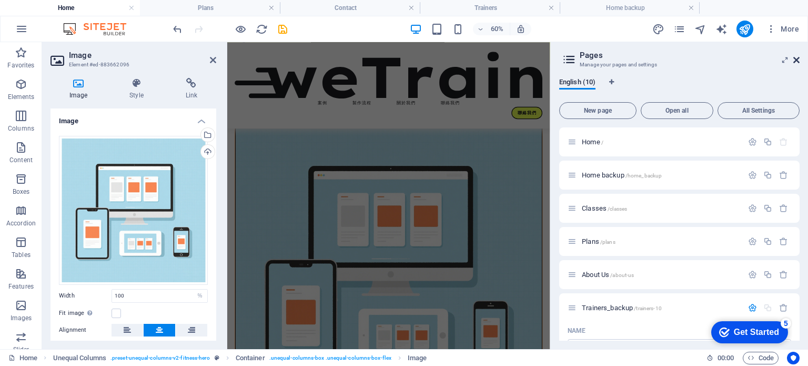
click at [797, 58] on icon at bounding box center [796, 60] width 6 height 8
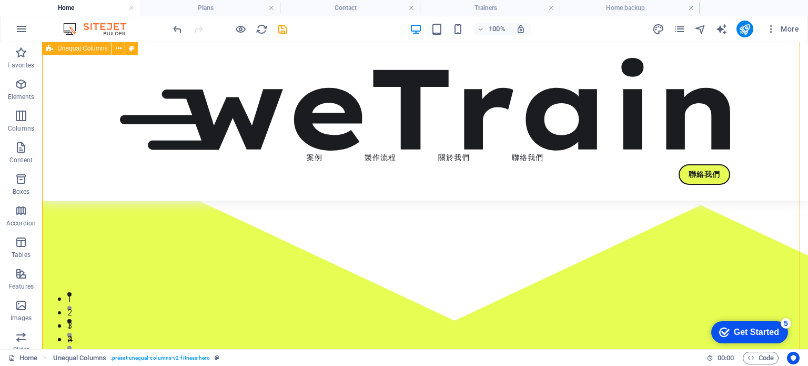
scroll to position [0, 0]
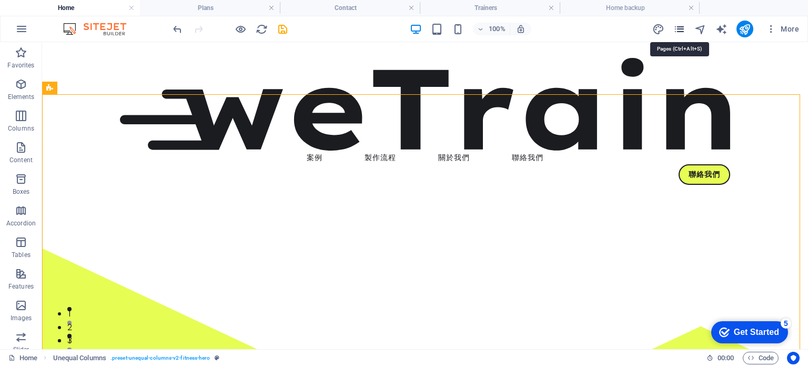
click at [682, 27] on icon "pages" at bounding box center [680, 29] width 12 height 12
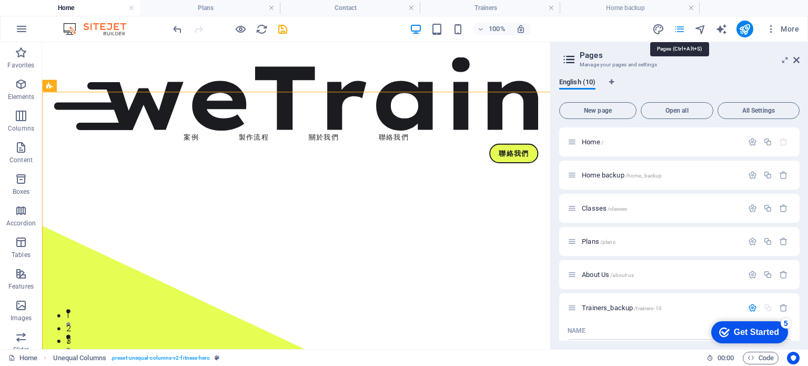
scroll to position [586, 0]
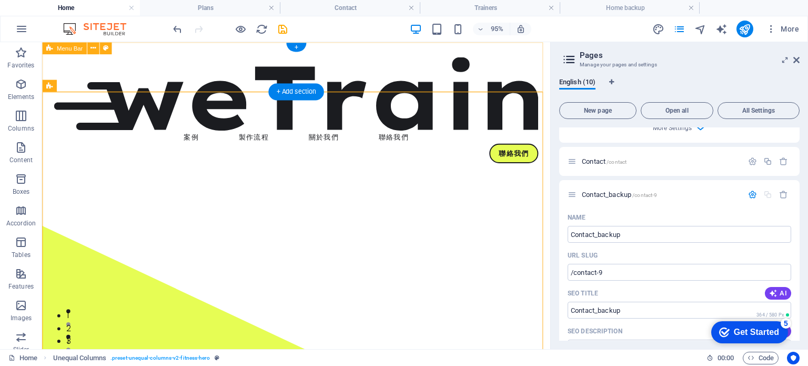
click at [415, 135] on nav "案例 製作流程 關於我們 聯絡我們" at bounding box center [310, 142] width 510 height 14
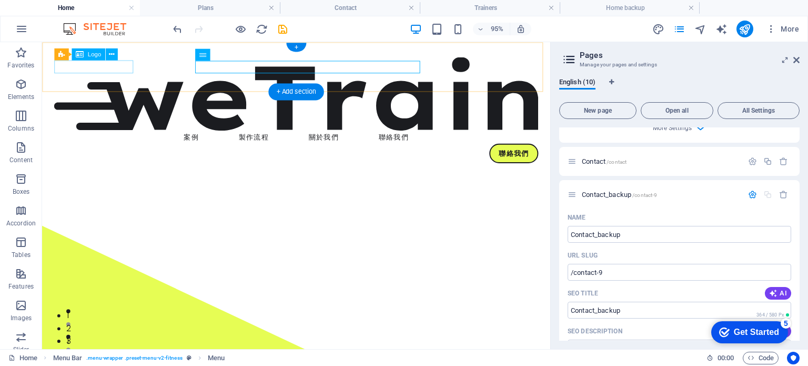
click at [110, 65] on div at bounding box center [310, 96] width 510 height 77
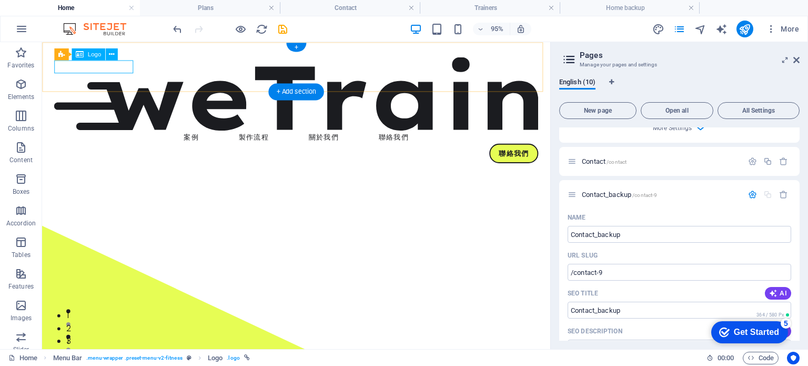
click at [126, 69] on div at bounding box center [310, 96] width 510 height 77
click at [125, 69] on div at bounding box center [310, 96] width 510 height 77
select select "%"
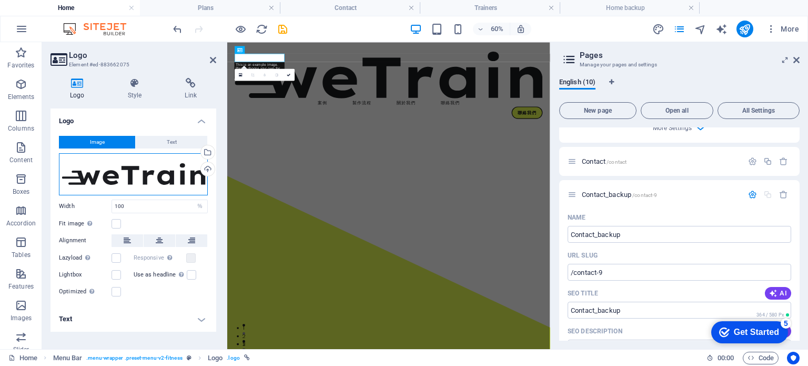
click at [144, 170] on div "Drag files here, click to choose files or select files from Files or our free s…" at bounding box center [133, 174] width 149 height 42
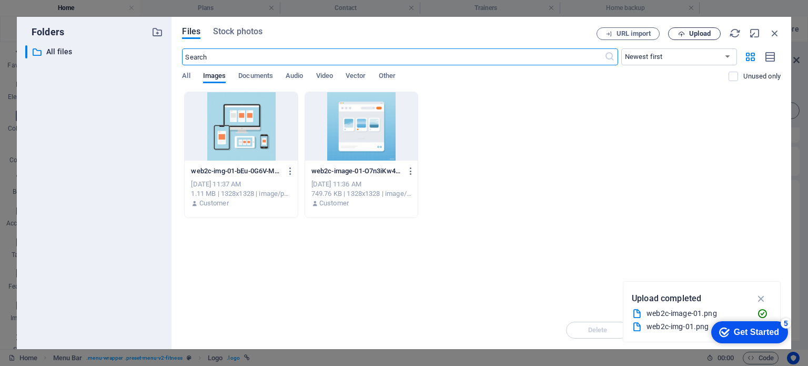
click at [685, 31] on icon "button" at bounding box center [681, 34] width 7 height 7
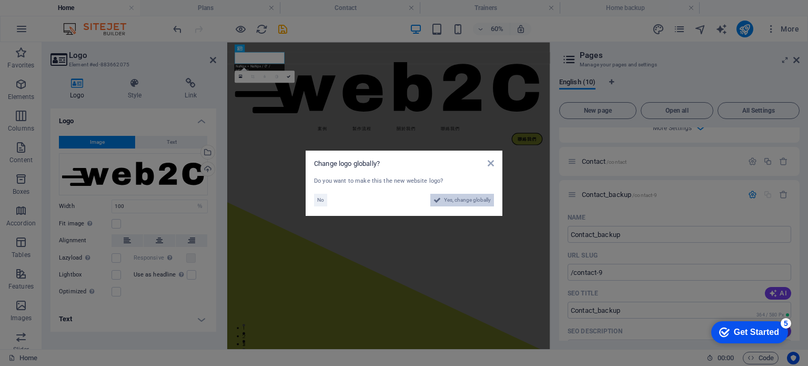
click at [463, 202] on span "Yes, change globally" at bounding box center [467, 200] width 47 height 13
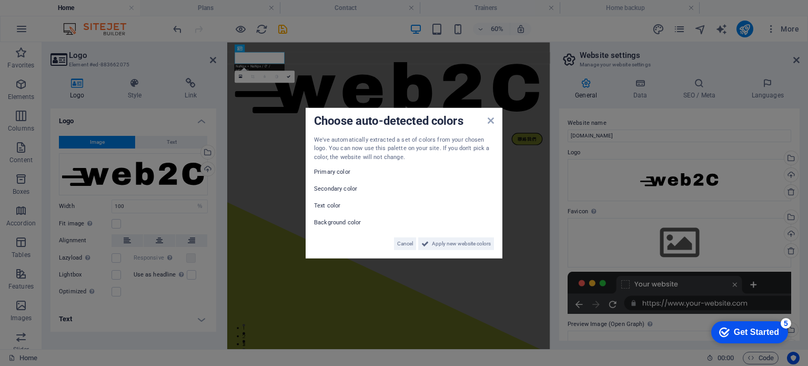
click at [338, 174] on label "Primary color" at bounding box center [345, 172] width 63 height 13
click at [458, 247] on span "Apply new website colors" at bounding box center [461, 243] width 59 height 13
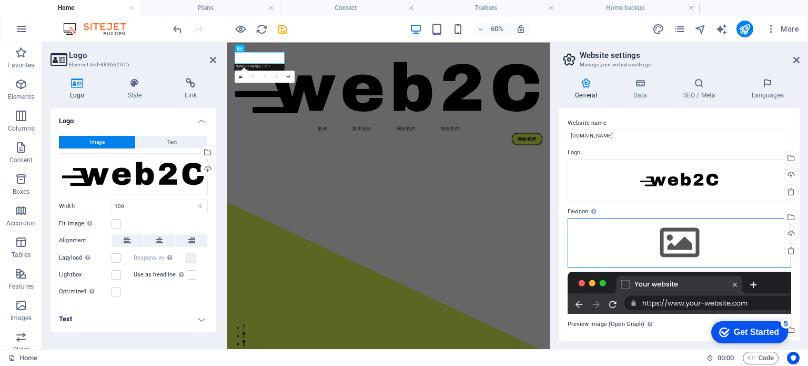
click at [585, 237] on div "Drag files here, click to choose files or select files from Files or our free s…" at bounding box center [680, 242] width 224 height 49
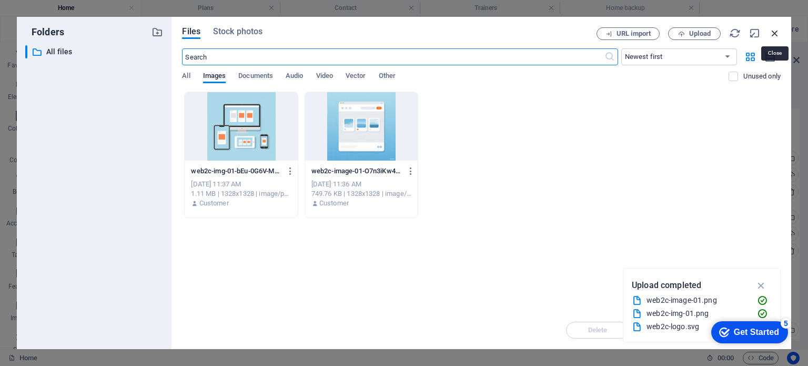
click at [778, 29] on icon "button" at bounding box center [775, 33] width 12 height 12
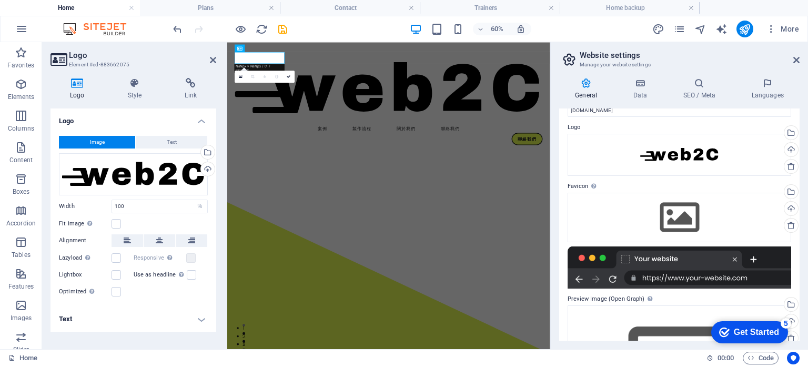
scroll to position [0, 0]
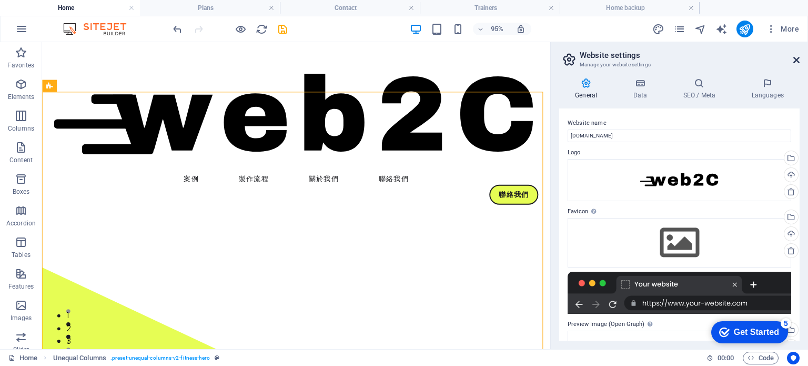
click at [797, 61] on icon at bounding box center [796, 60] width 6 height 8
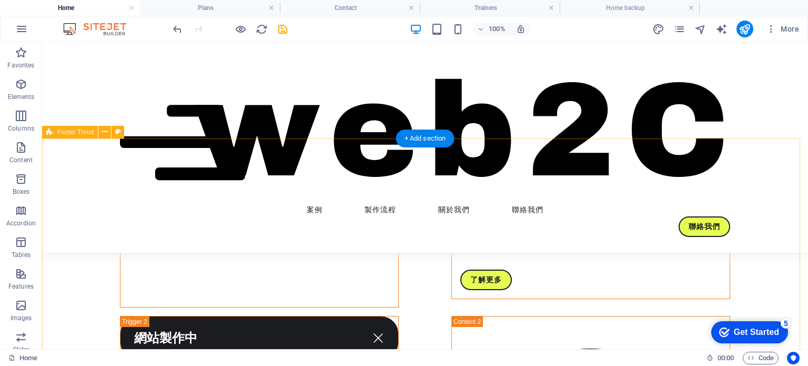
scroll to position [2902, 0]
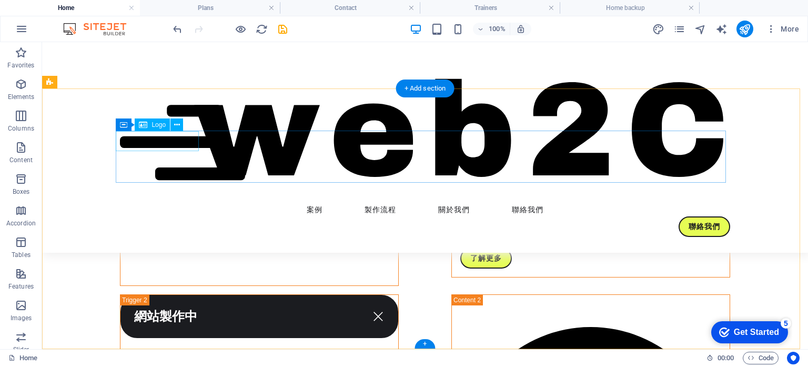
select select "%"
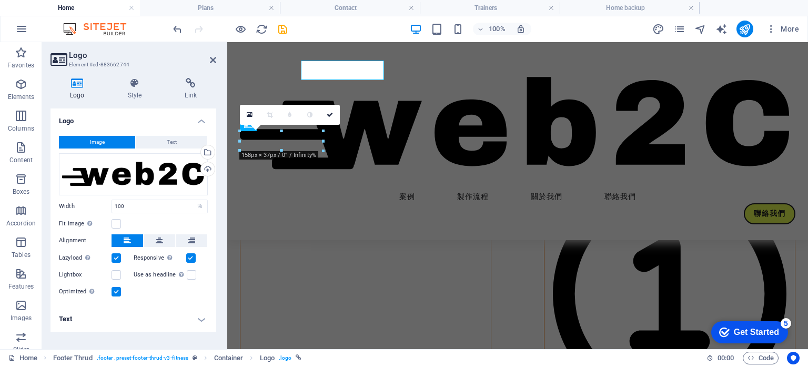
scroll to position [2939, 0]
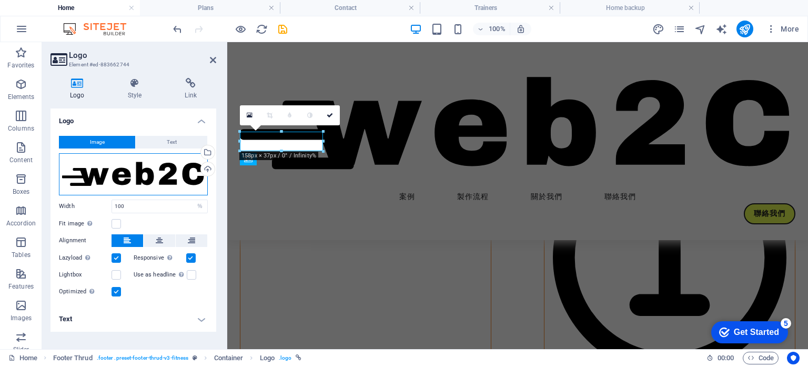
click at [122, 181] on div "Drag files here, click to choose files or select files from Files or our free s…" at bounding box center [133, 174] width 149 height 42
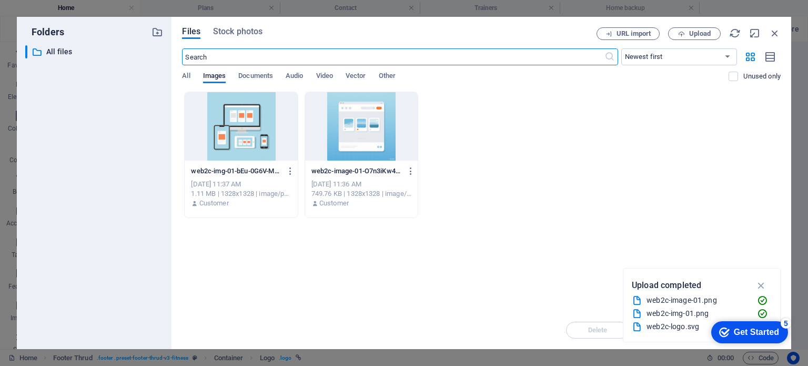
scroll to position [2747, 0]
click at [695, 35] on span "Upload" at bounding box center [700, 34] width 22 height 6
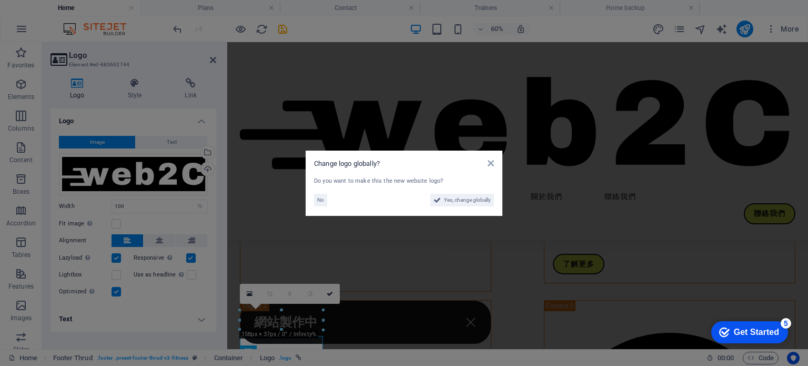
scroll to position [2760, 0]
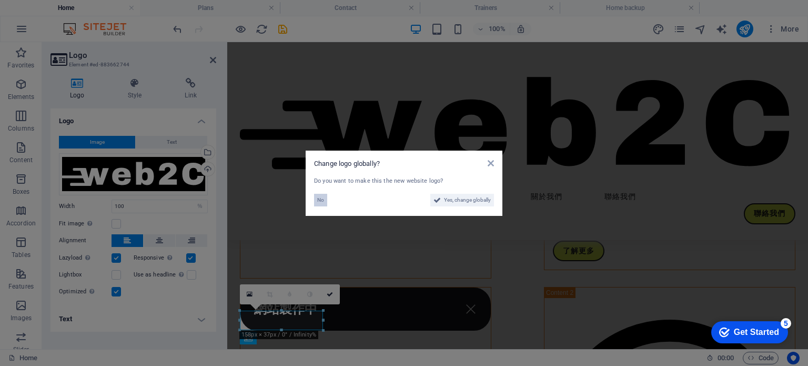
click at [317, 199] on span "No" at bounding box center [320, 200] width 7 height 13
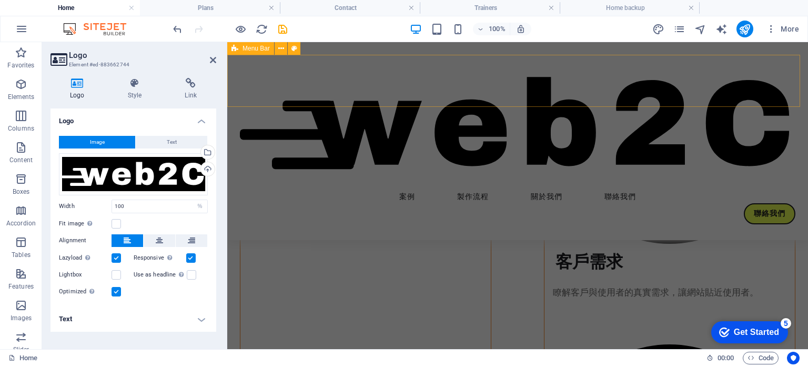
scroll to position [1571, 0]
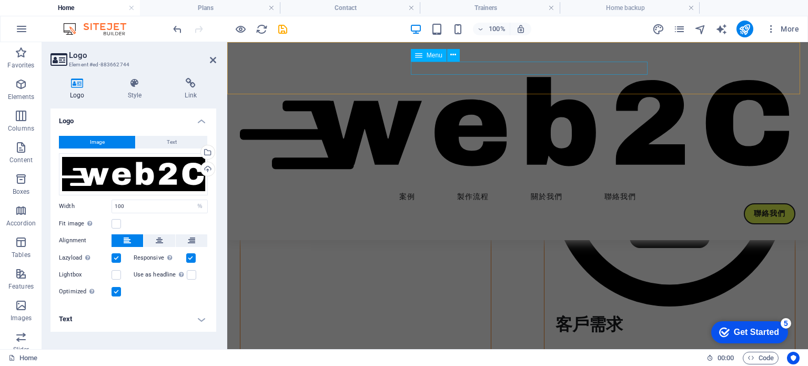
click at [636, 189] on nav "案例 製作流程 關於我們 聯絡我們" at bounding box center [518, 196] width 556 height 14
select select "2"
select select
select select "3"
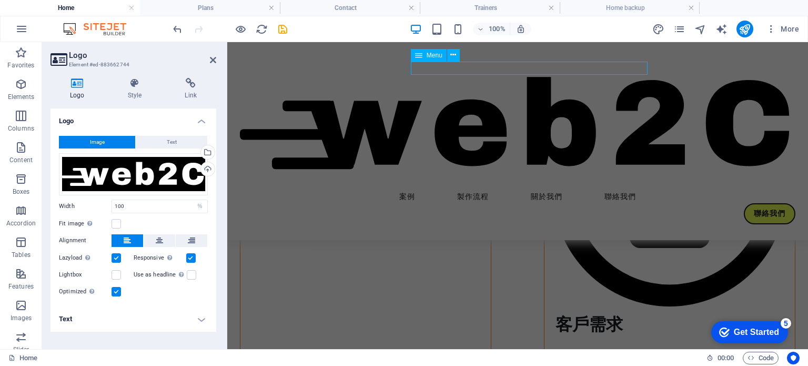
select select
select select "4"
select select
select select "6"
select select
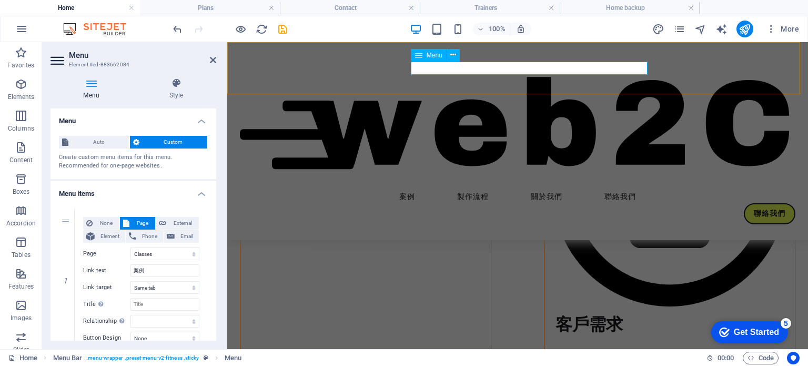
click at [631, 189] on nav "案例 製作流程 關於我們 聯絡我們" at bounding box center [518, 196] width 556 height 14
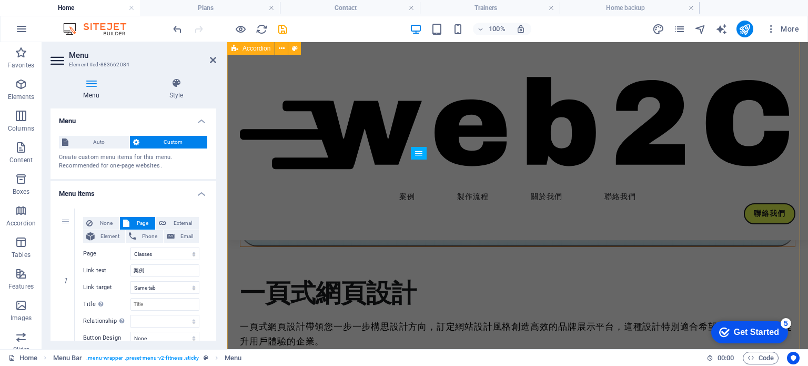
scroll to position [781, 0]
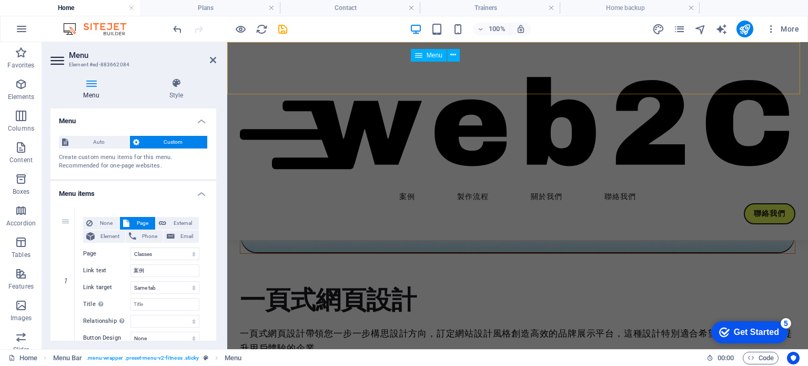
click at [558, 189] on nav "案例 製作流程 關於我們 聯絡我們" at bounding box center [518, 196] width 556 height 14
click at [215, 61] on icon at bounding box center [213, 60] width 6 height 8
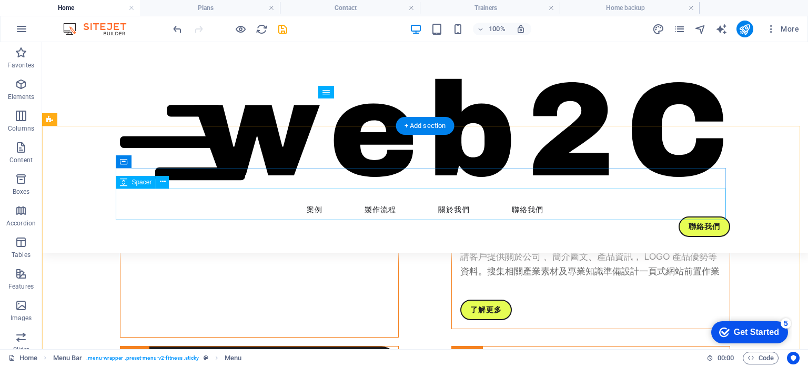
scroll to position [2850, 0]
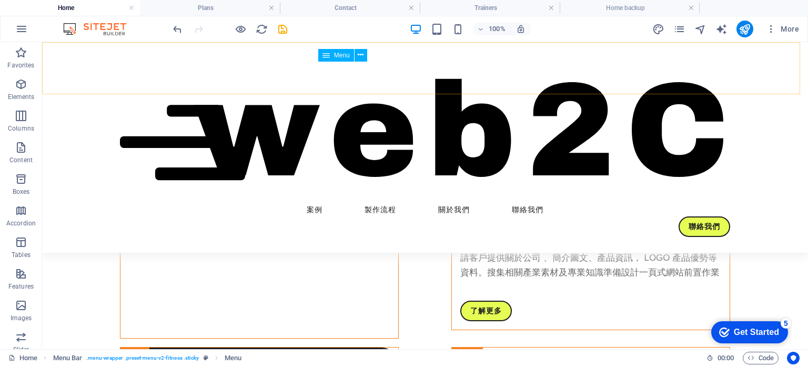
click at [323, 203] on nav "案例 製作流程 關於我們 聯絡我們" at bounding box center [425, 210] width 610 height 14
click at [360, 56] on icon at bounding box center [361, 54] width 6 height 11
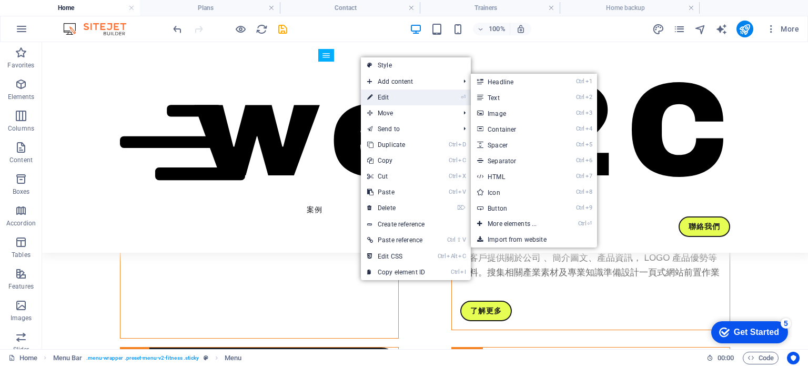
click at [380, 94] on link "⏎ Edit" at bounding box center [396, 97] width 71 height 16
select select "2"
select select
select select "3"
select select
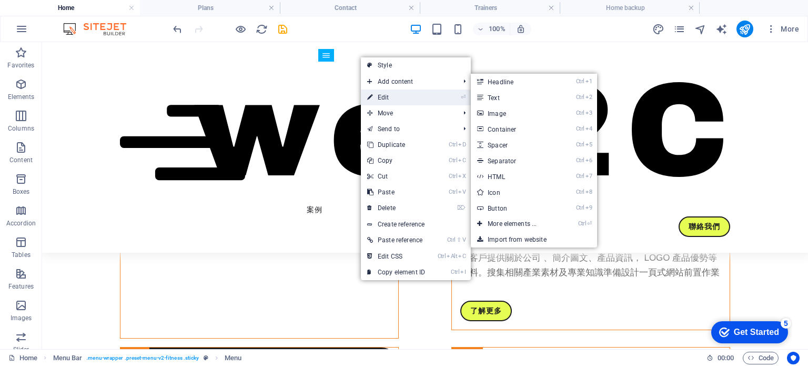
select select "4"
select select
select select "6"
select select
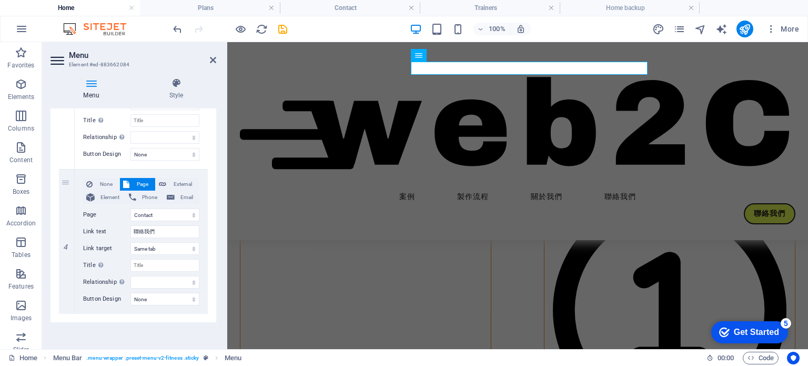
scroll to position [475, 0]
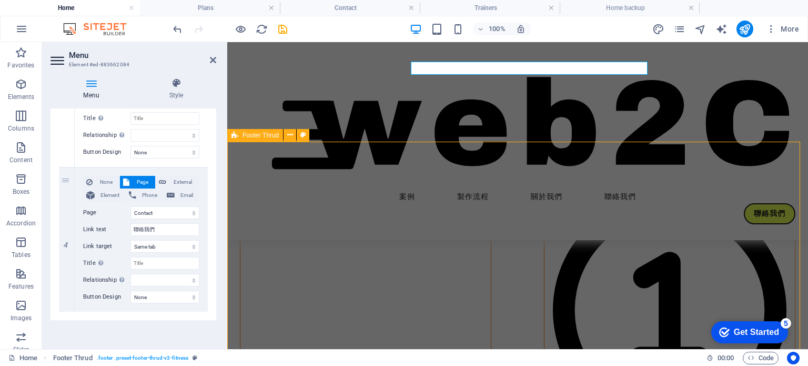
scroll to position [2850, 0]
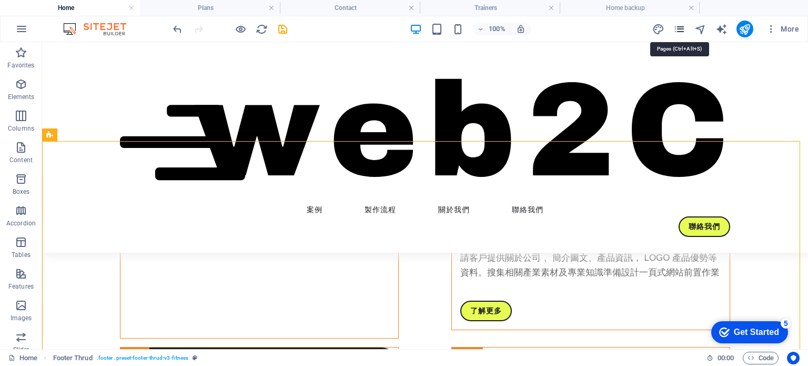
click at [684, 27] on icon "pages" at bounding box center [680, 29] width 12 height 12
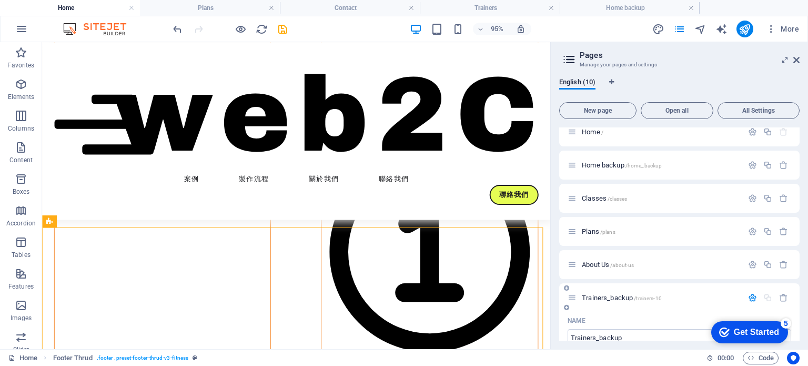
scroll to position [7, 0]
click at [764, 200] on icon "button" at bounding box center [768, 200] width 9 height 9
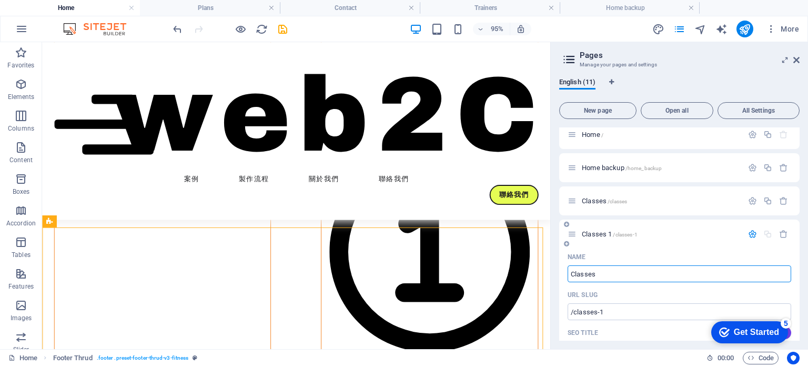
type input "Classes"
type input "/classes-11"
type input "Classes"
type input "Classe-bac"
type input "Classe-b"
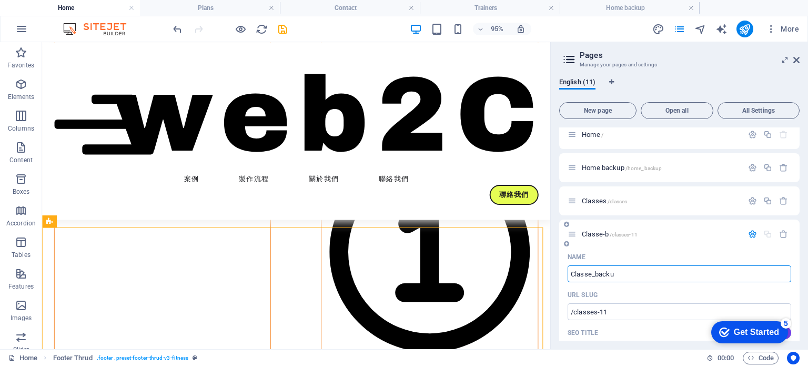
type input "Classe_backup"
type input "Classe_back"
type input "Classe_backup"
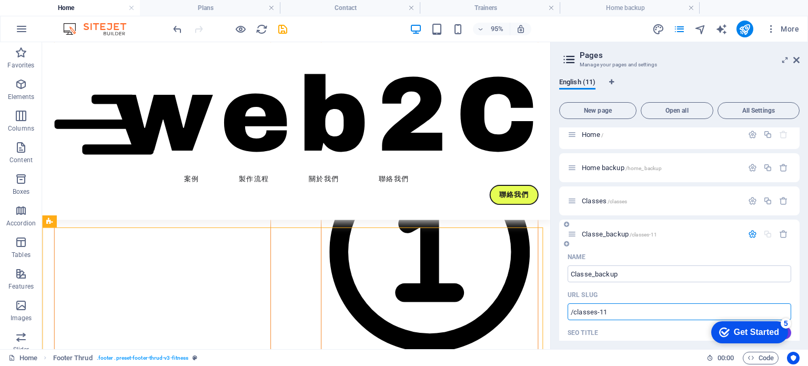
click at [604, 311] on input "/classes-11" at bounding box center [680, 311] width 224 height 17
click at [594, 199] on span "Classes /classes" at bounding box center [604, 201] width 45 height 8
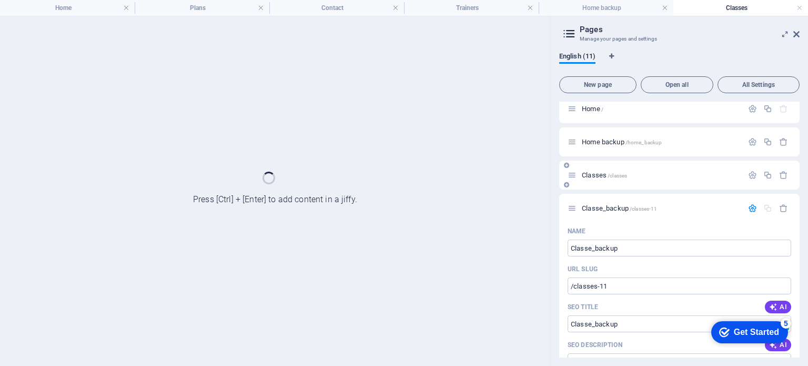
scroll to position [0, 0]
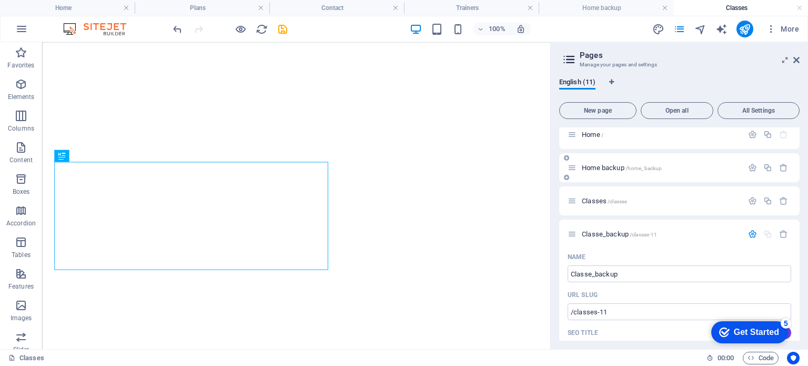
drag, startPoint x: 751, startPoint y: 174, endPoint x: 737, endPoint y: 172, distance: 14.9
click at [751, 174] on div "Home backup /home_backup" at bounding box center [679, 167] width 240 height 29
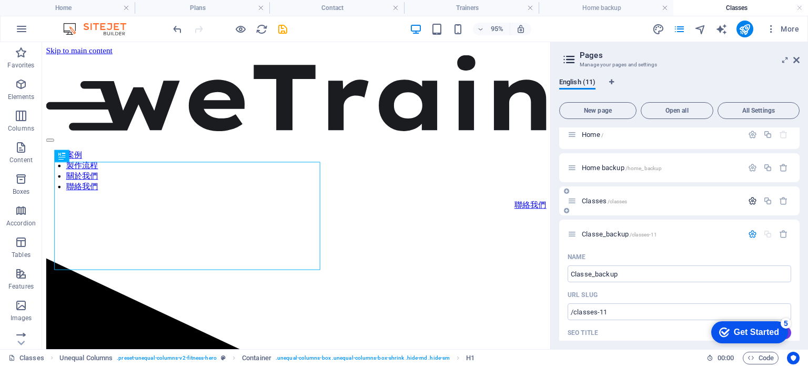
click at [750, 201] on icon "button" at bounding box center [752, 200] width 9 height 9
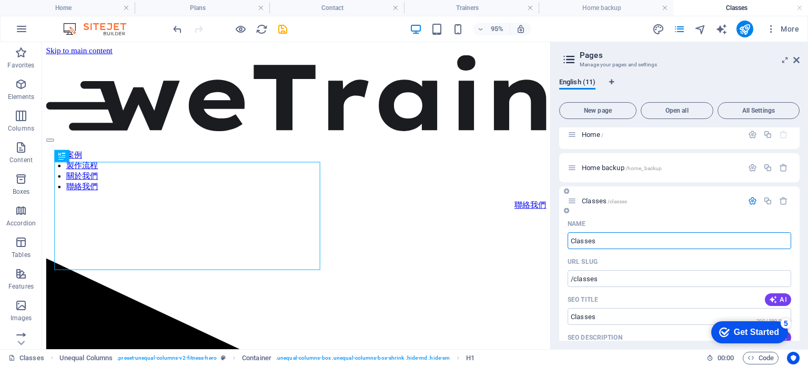
click at [589, 241] on input "Classes" at bounding box center [680, 240] width 224 height 17
type input "Case"
type input "/cae"
type input "Case"
type input "/case"
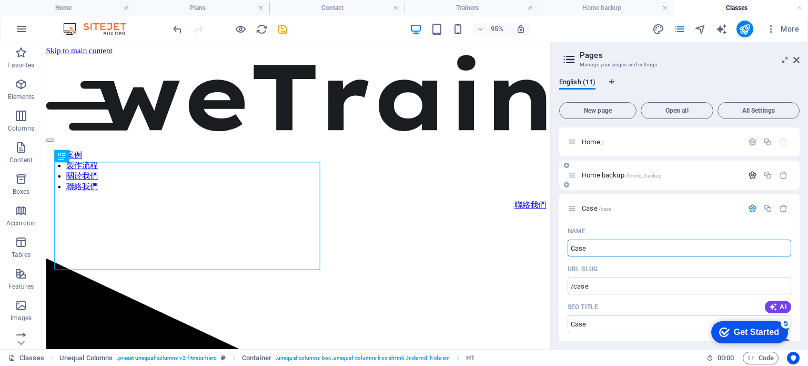
type input "Case"
click at [753, 175] on icon "button" at bounding box center [752, 174] width 9 height 9
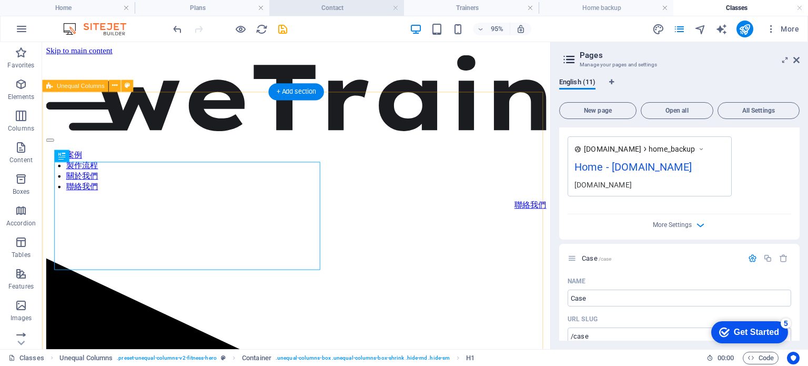
scroll to position [368, 0]
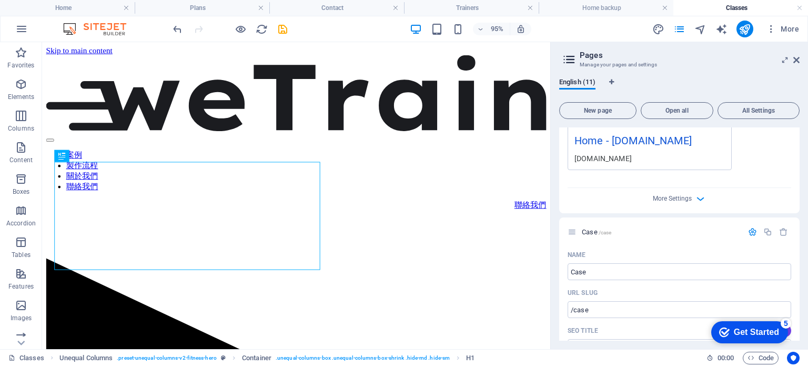
click at [703, 156] on div "[DOMAIN_NAME]" at bounding box center [650, 158] width 150 height 11
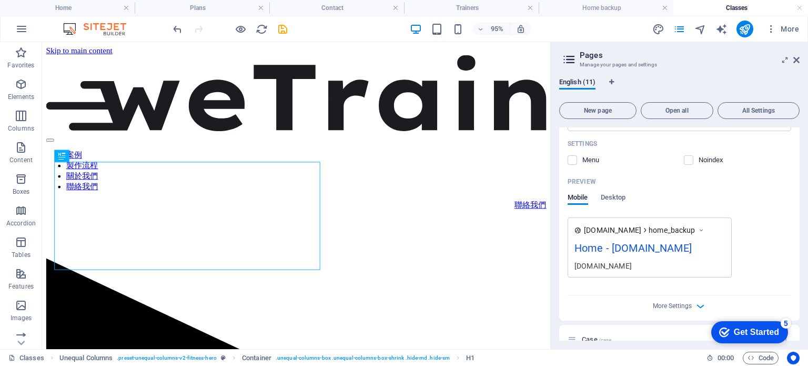
scroll to position [263, 0]
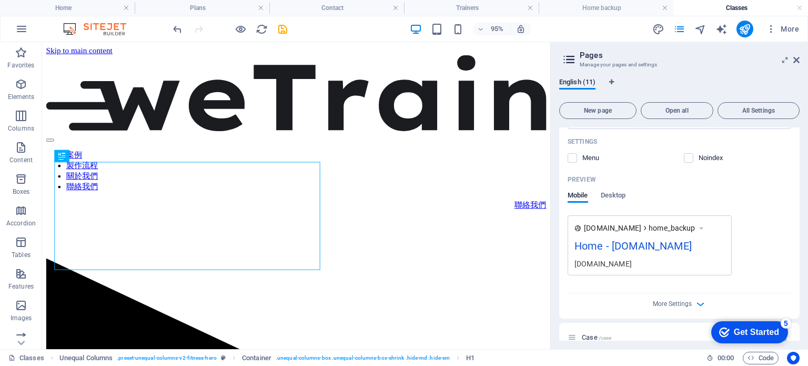
click at [705, 227] on icon at bounding box center [701, 228] width 7 height 11
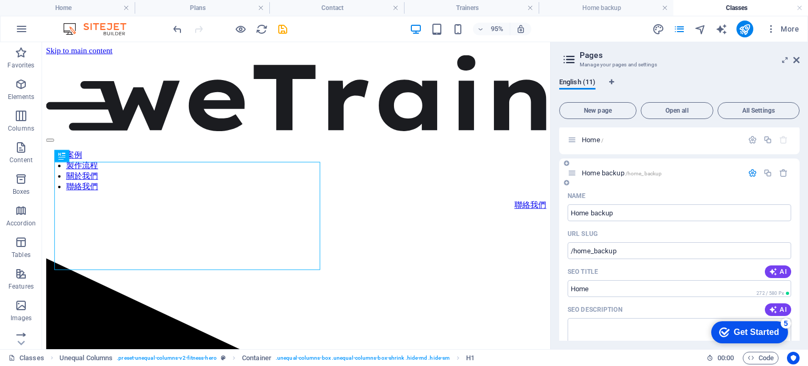
scroll to position [0, 0]
click at [617, 217] on input "Home backup" at bounding box center [680, 214] width 224 height 17
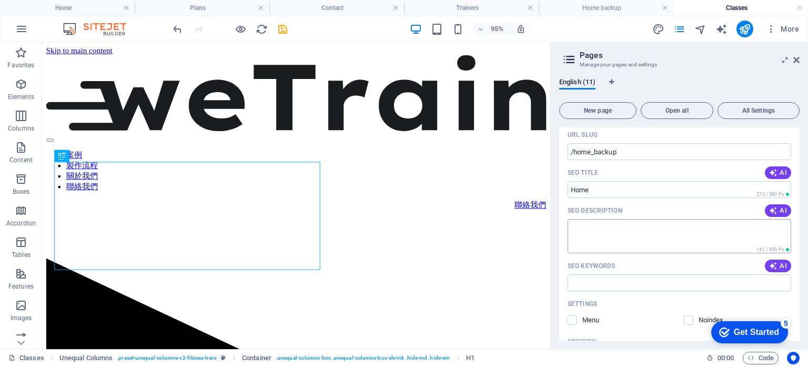
scroll to position [105, 0]
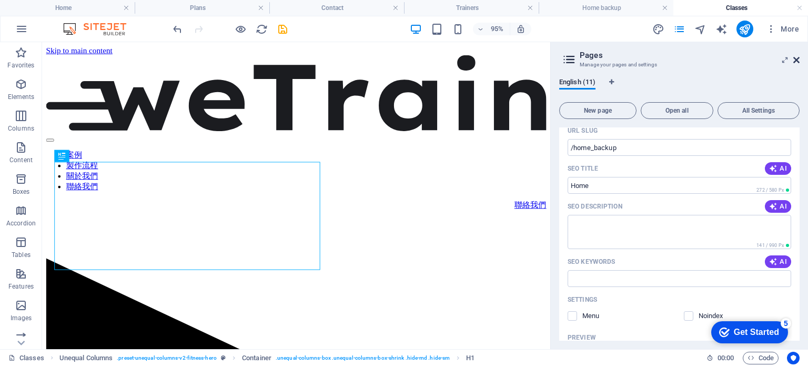
click at [798, 61] on icon at bounding box center [796, 60] width 6 height 8
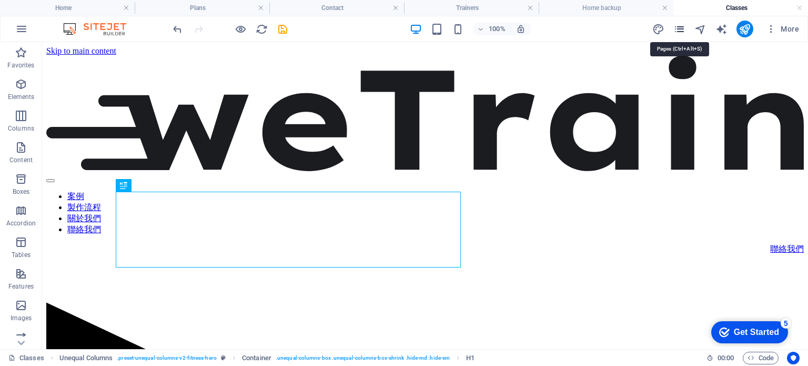
click at [685, 29] on icon "pages" at bounding box center [680, 29] width 12 height 12
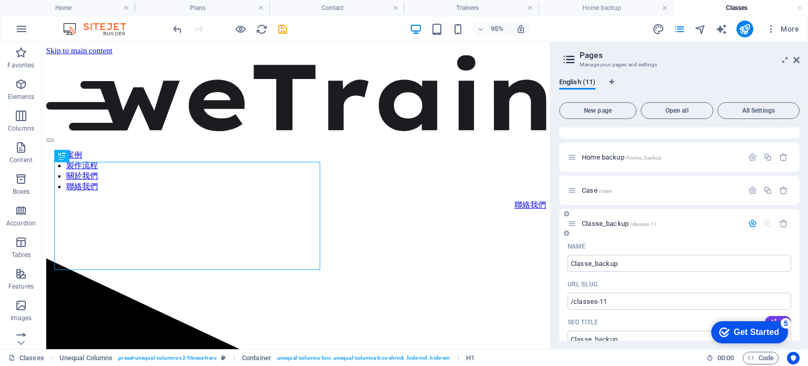
scroll to position [0, 0]
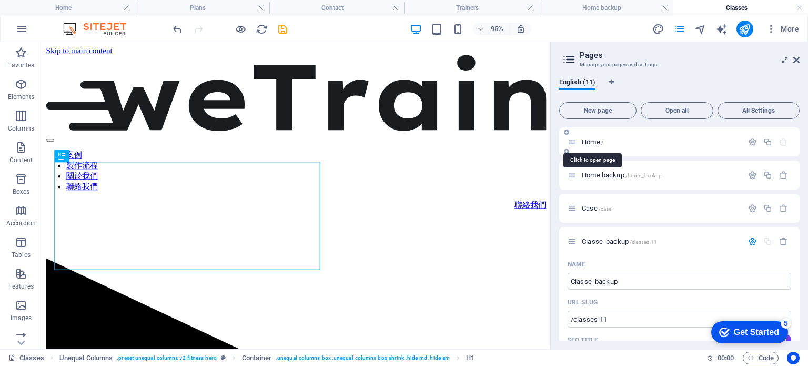
click at [591, 141] on span "Home /" at bounding box center [593, 142] width 22 height 8
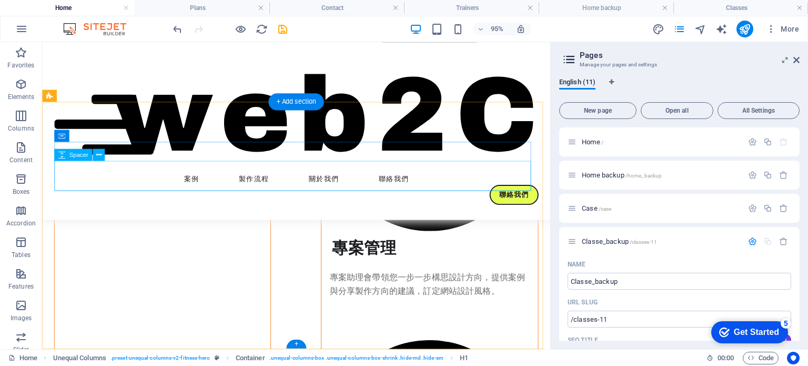
scroll to position [2933, 0]
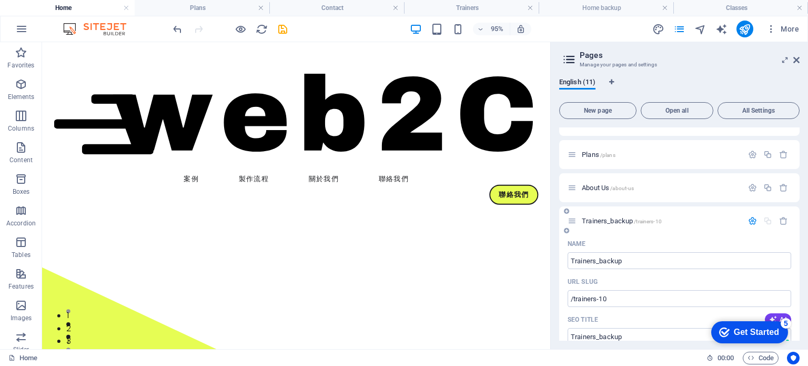
scroll to position [526, 0]
click at [575, 187] on icon at bounding box center [572, 188] width 9 height 9
click at [609, 188] on span "About Us /about-us" at bounding box center [608, 188] width 52 height 8
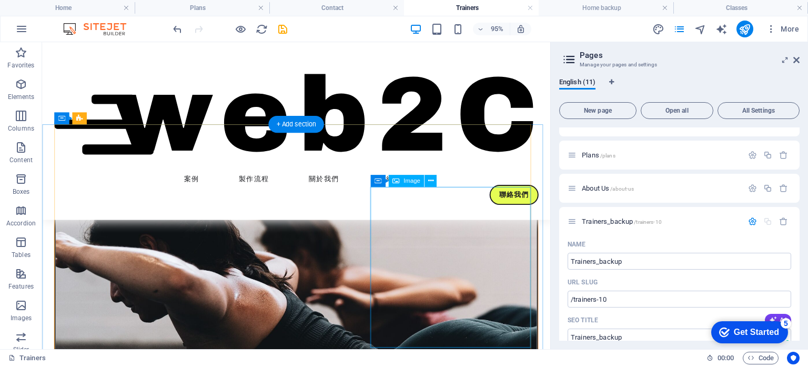
scroll to position [368, 0]
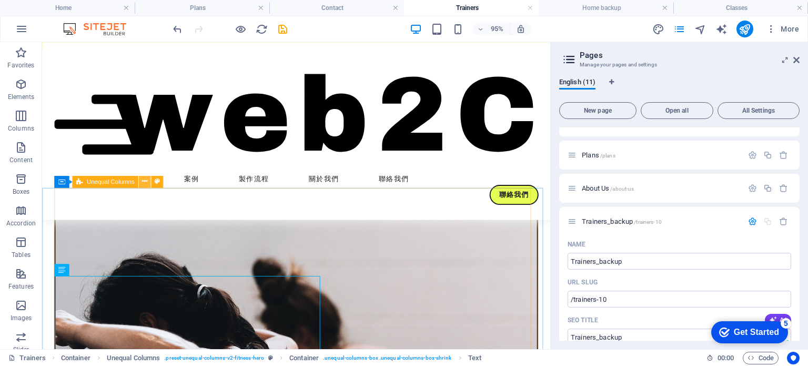
click at [145, 184] on icon at bounding box center [144, 181] width 5 height 11
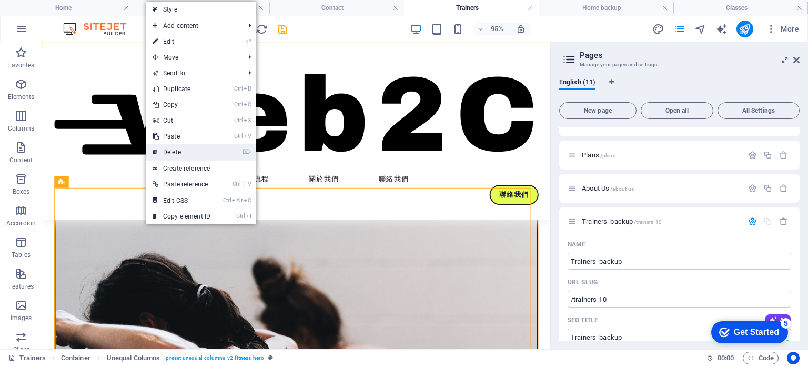
click at [165, 153] on link "⌦ Delete" at bounding box center [181, 152] width 71 height 16
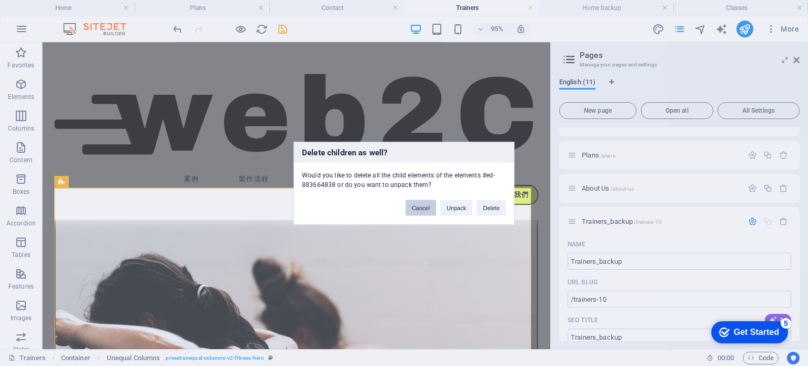
click at [419, 208] on button "Cancel" at bounding box center [421, 207] width 31 height 16
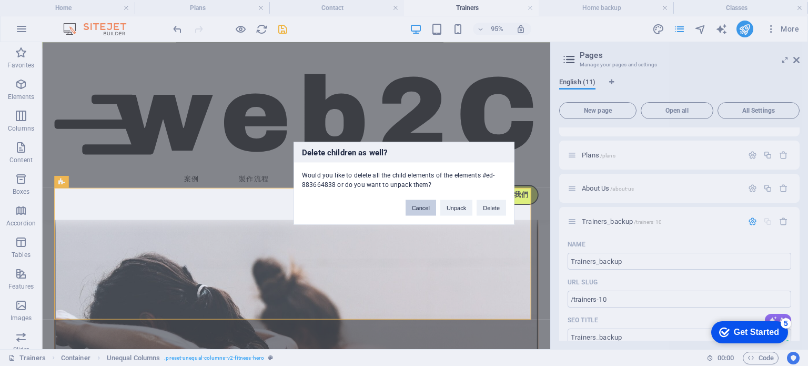
drag, startPoint x: 380, startPoint y: 170, endPoint x: 416, endPoint y: 203, distance: 48.4
click at [416, 203] on button "Cancel" at bounding box center [421, 207] width 31 height 16
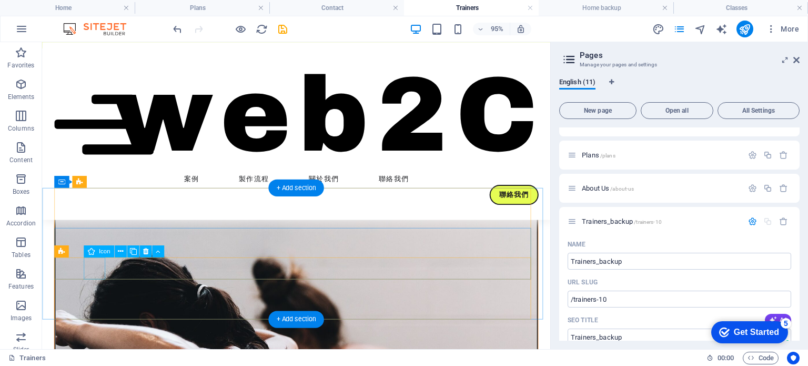
drag, startPoint x: 102, startPoint y: 279, endPoint x: 64, endPoint y: 275, distance: 38.2
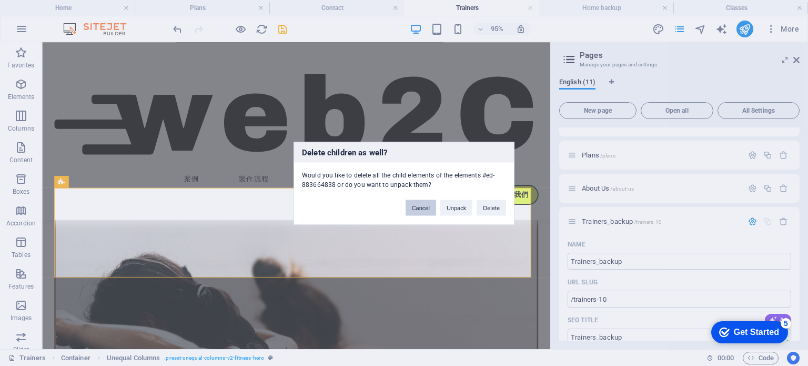
drag, startPoint x: 426, startPoint y: 205, endPoint x: 85, endPoint y: 223, distance: 340.9
click at [426, 205] on button "Cancel" at bounding box center [421, 207] width 31 height 16
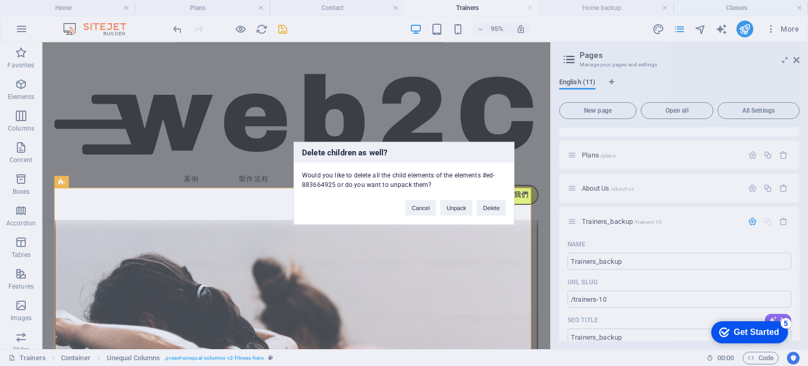
click at [146, 271] on div "Delete children as well? Would you like to delete all the child elements of the…" at bounding box center [404, 183] width 808 height 366
click at [417, 208] on button "Cancel" at bounding box center [421, 207] width 31 height 16
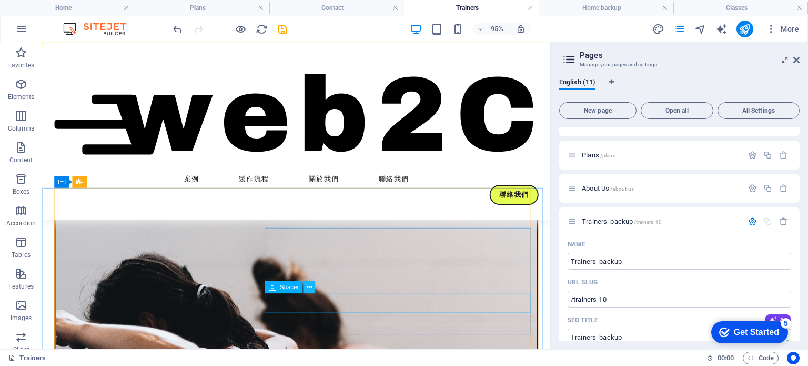
drag, startPoint x: 306, startPoint y: 290, endPoint x: 298, endPoint y: 286, distance: 9.2
click at [307, 290] on icon at bounding box center [309, 287] width 5 height 11
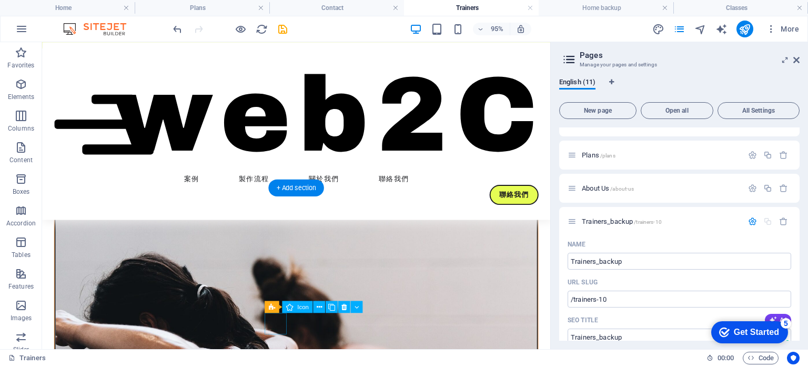
drag, startPoint x: 289, startPoint y: 344, endPoint x: 193, endPoint y: 314, distance: 100.4
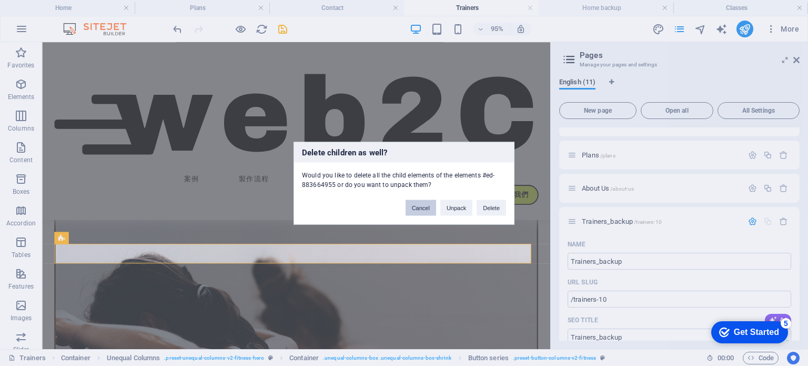
click at [427, 208] on button "Cancel" at bounding box center [421, 207] width 31 height 16
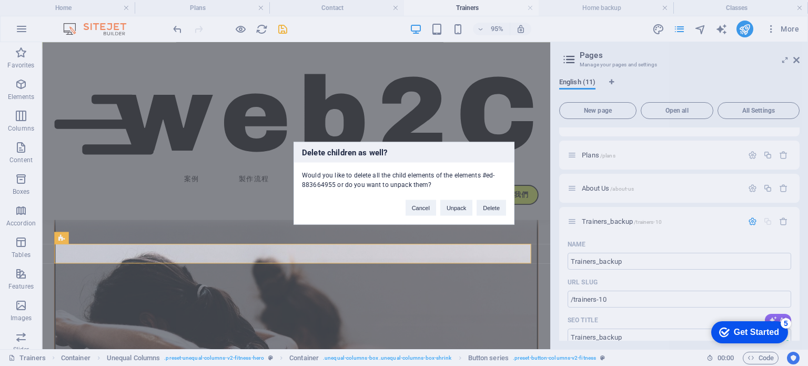
click at [263, 229] on div "Delete children as well? Would you like to delete all the child elements of the…" at bounding box center [404, 183] width 808 height 366
click at [426, 210] on button "Cancel" at bounding box center [421, 207] width 31 height 16
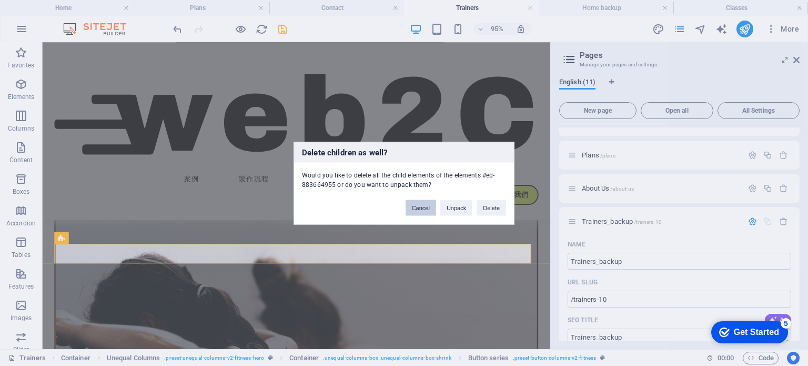
drag, startPoint x: 380, startPoint y: 178, endPoint x: 421, endPoint y: 209, distance: 51.5
click at [421, 209] on button "Cancel" at bounding box center [421, 207] width 31 height 16
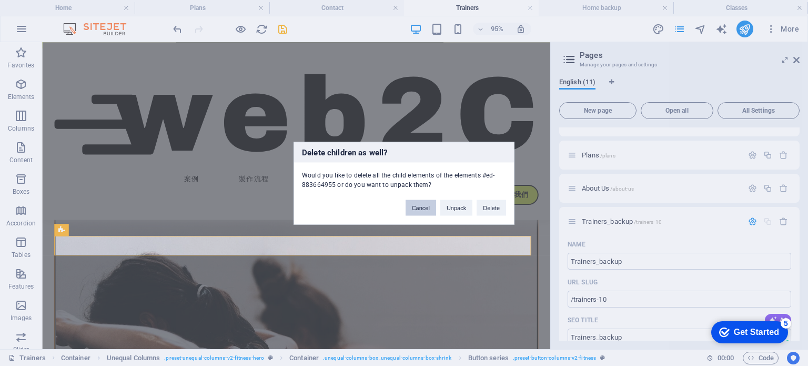
click at [415, 207] on button "Cancel" at bounding box center [421, 207] width 31 height 16
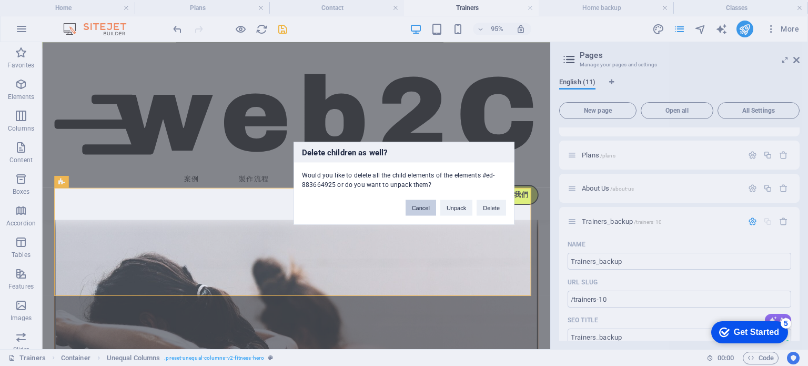
click at [427, 207] on button "Cancel" at bounding box center [421, 207] width 31 height 16
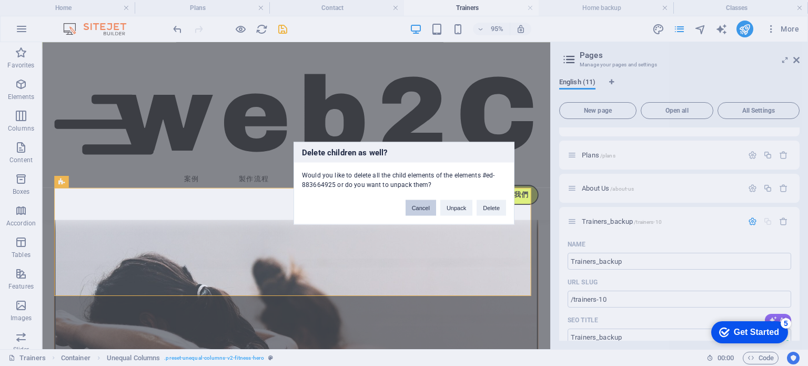
click at [415, 205] on button "Cancel" at bounding box center [421, 207] width 31 height 16
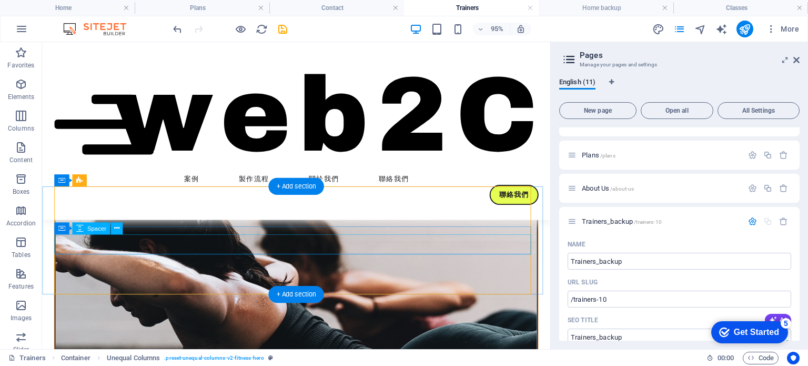
scroll to position [579, 0]
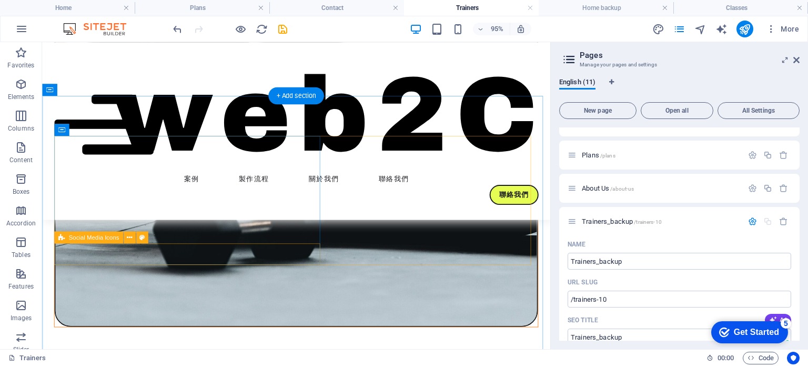
scroll to position [737, 0]
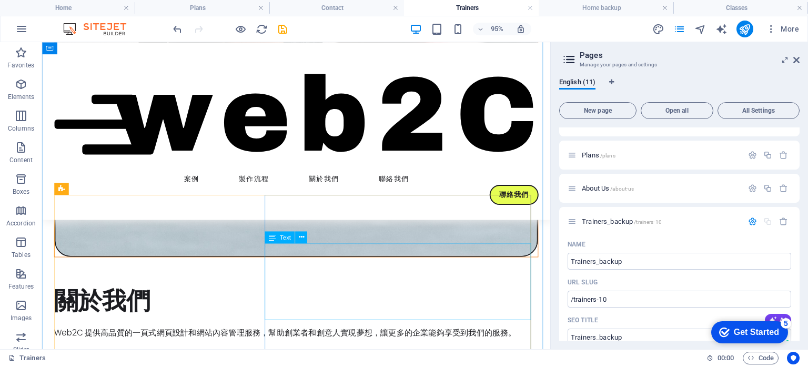
drag, startPoint x: 343, startPoint y: 282, endPoint x: 327, endPoint y: 284, distance: 15.9
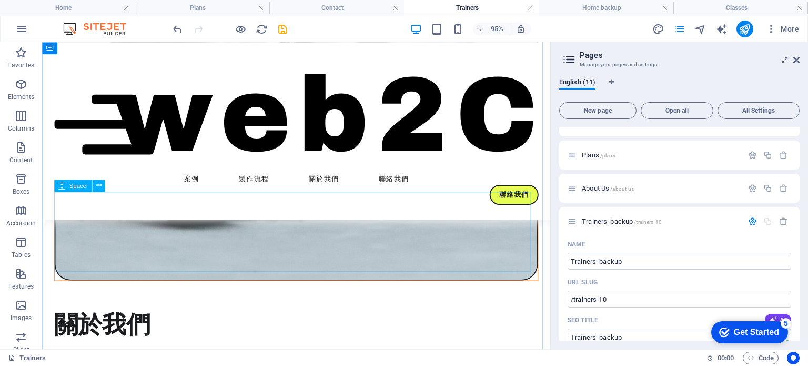
scroll to position [813, 0]
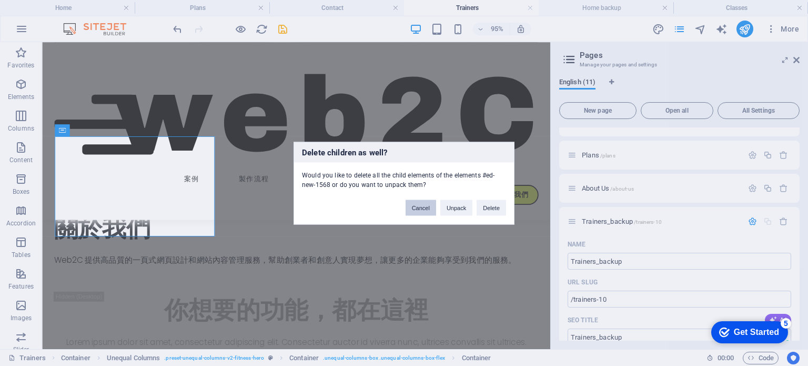
click at [425, 210] on button "Cancel" at bounding box center [421, 207] width 31 height 16
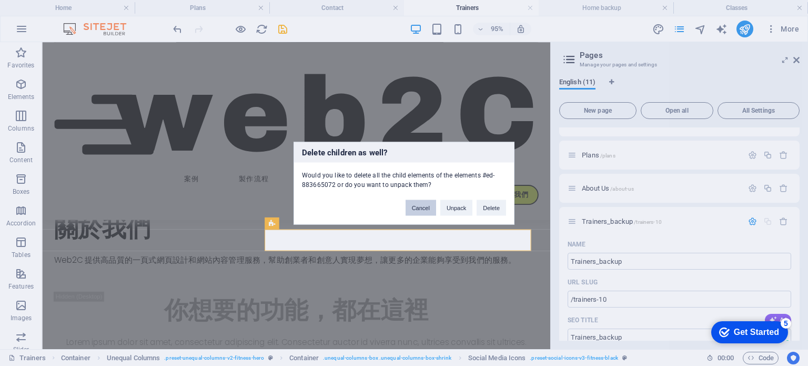
click at [423, 210] on button "Cancel" at bounding box center [421, 207] width 31 height 16
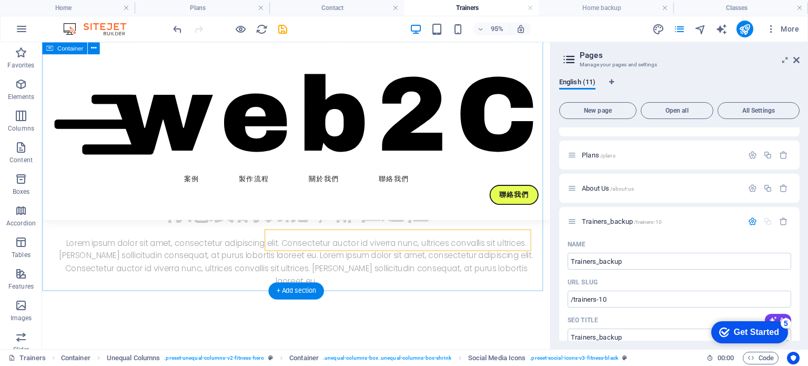
scroll to position [1077, 0]
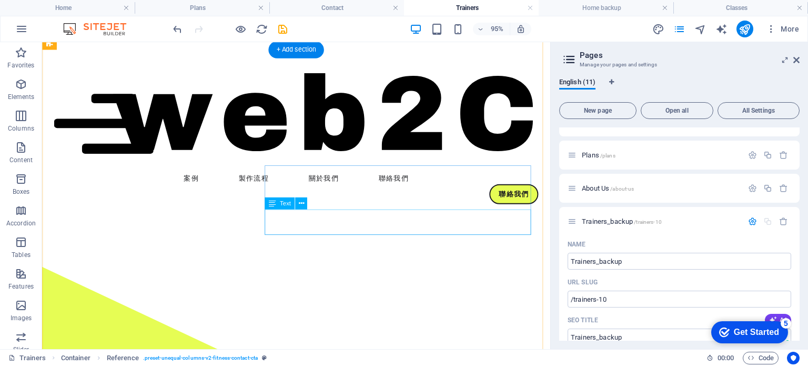
scroll to position [0, 0]
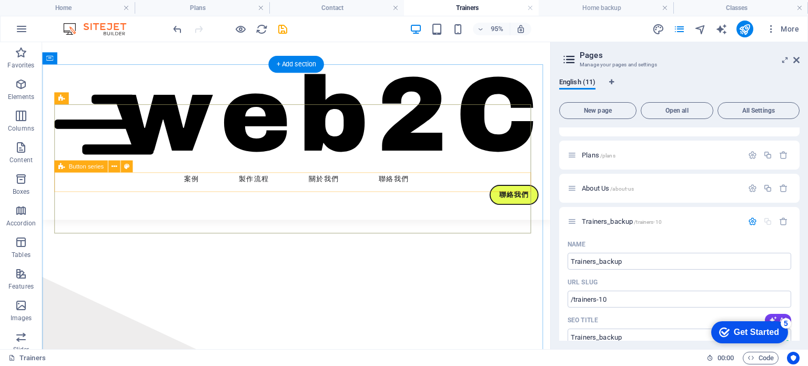
drag, startPoint x: 231, startPoint y: 184, endPoint x: 225, endPoint y: 186, distance: 6.5
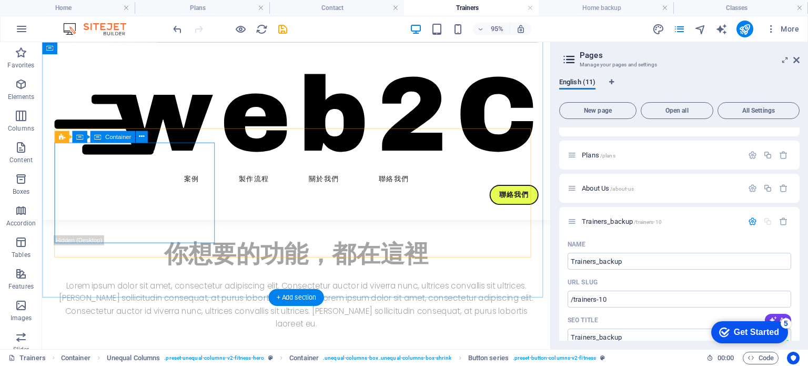
scroll to position [737, 0]
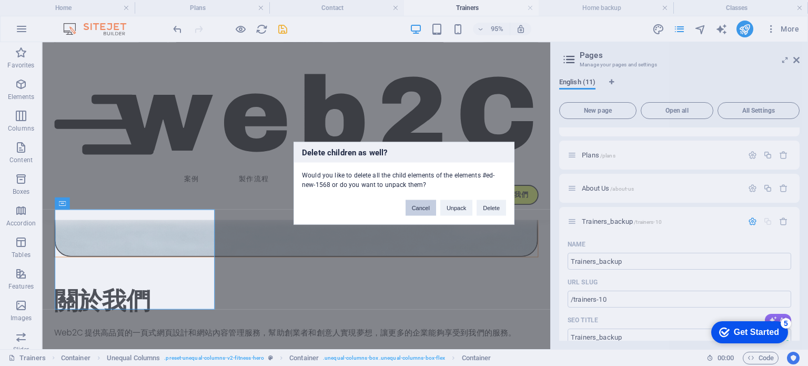
click at [414, 204] on button "Cancel" at bounding box center [421, 207] width 31 height 16
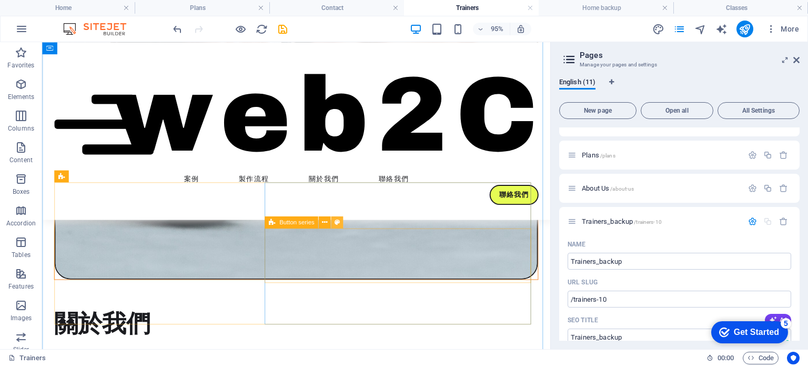
scroll to position [749, 0]
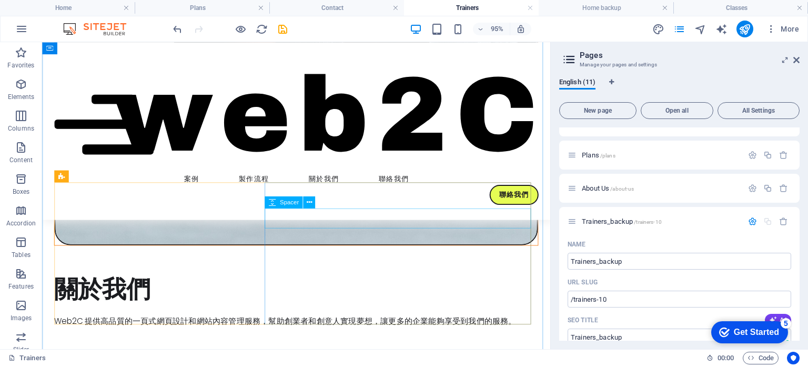
drag, startPoint x: 429, startPoint y: 217, endPoint x: 410, endPoint y: 230, distance: 23.5
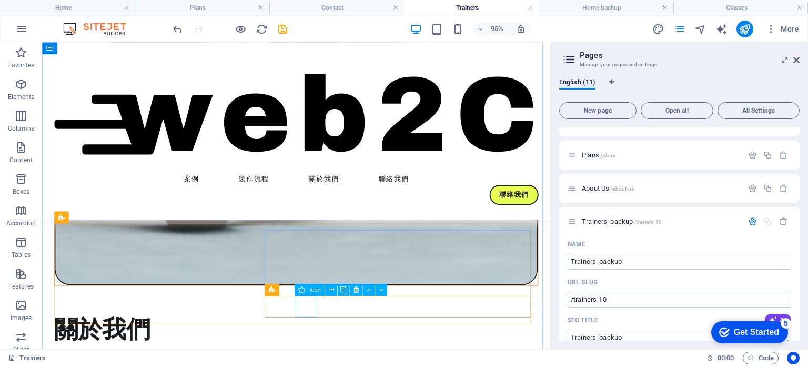
drag, startPoint x: 294, startPoint y: 324, endPoint x: 325, endPoint y: 330, distance: 31.7
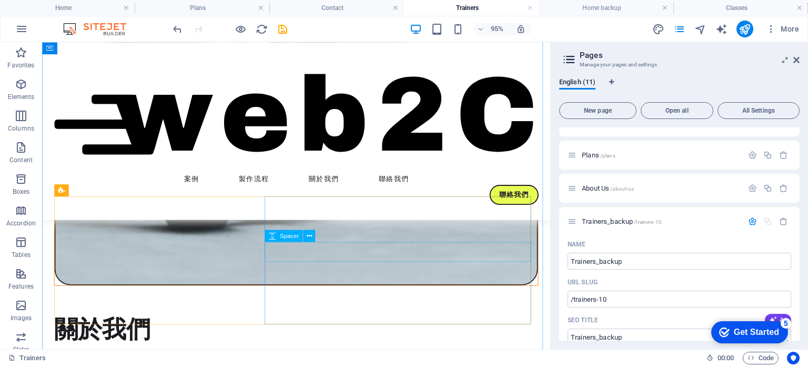
scroll to position [735, 0]
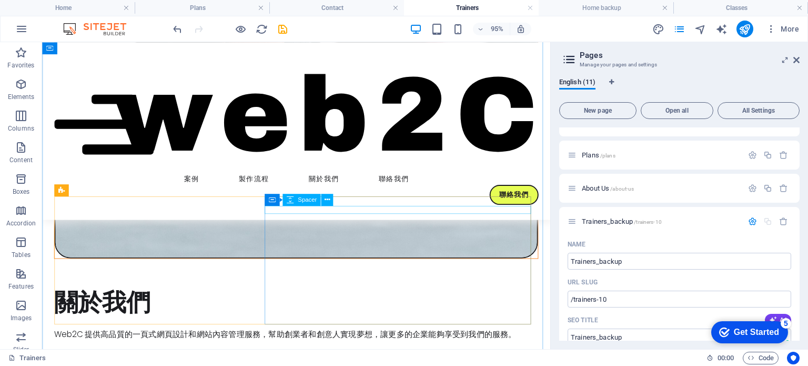
click at [338, 203] on div "Container Spacer" at bounding box center [302, 200] width 75 height 13
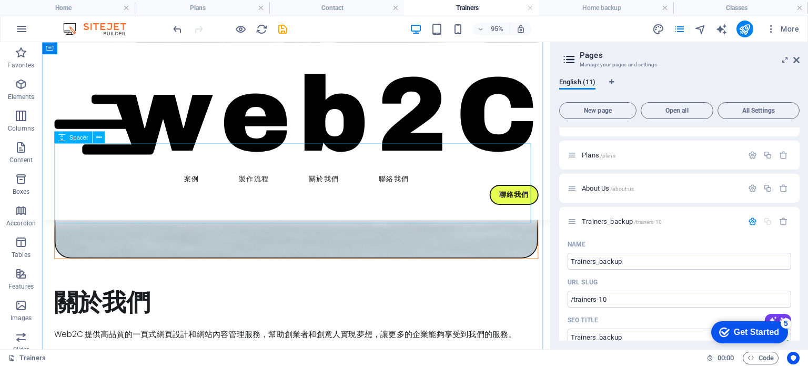
scroll to position [707, 0]
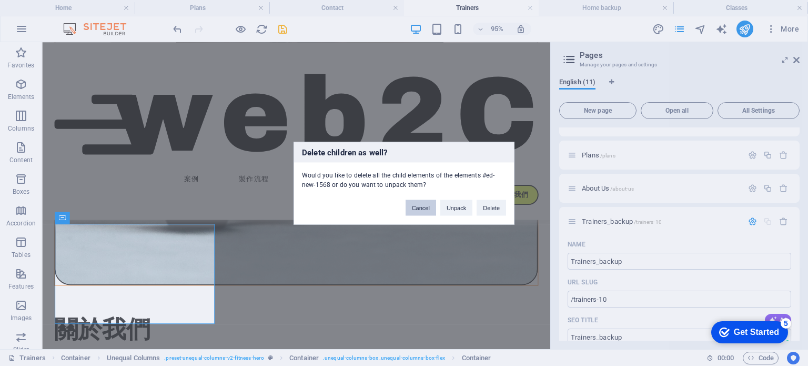
click at [417, 209] on button "Cancel" at bounding box center [421, 207] width 31 height 16
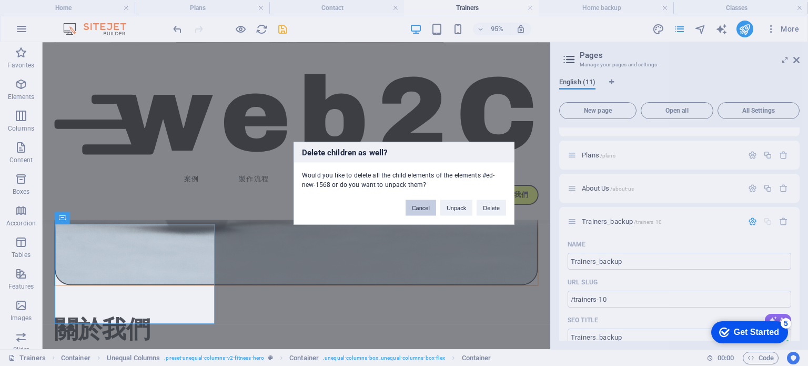
click at [420, 212] on button "Cancel" at bounding box center [421, 207] width 31 height 16
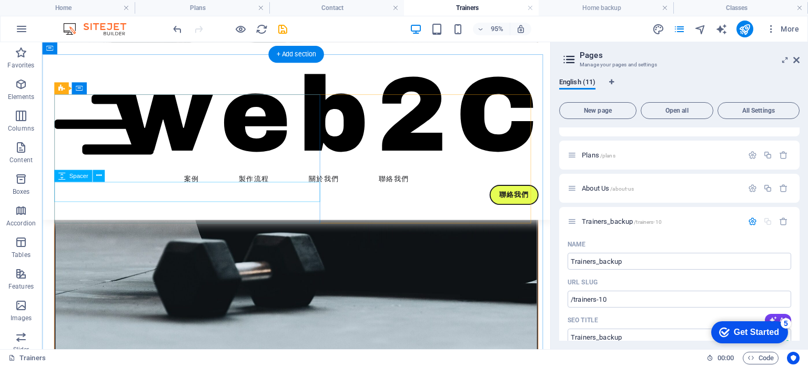
scroll to position [570, 0]
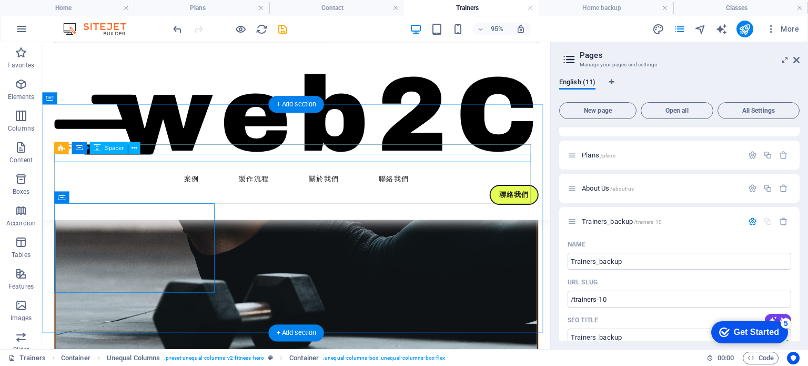
drag, startPoint x: 152, startPoint y: 162, endPoint x: 134, endPoint y: 194, distance: 37.0
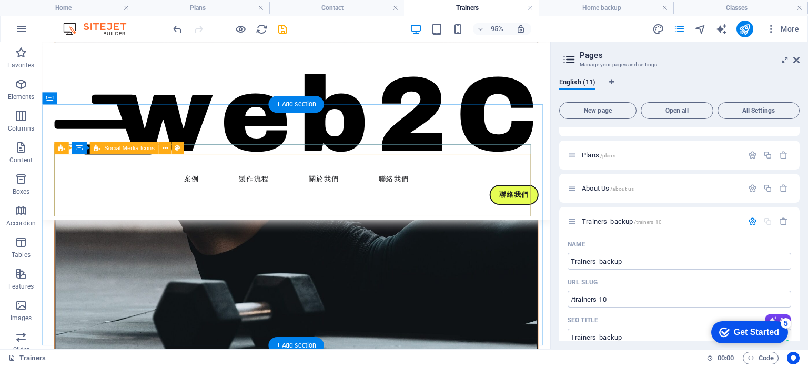
drag, startPoint x: 233, startPoint y: 183, endPoint x: 211, endPoint y: 174, distance: 23.8
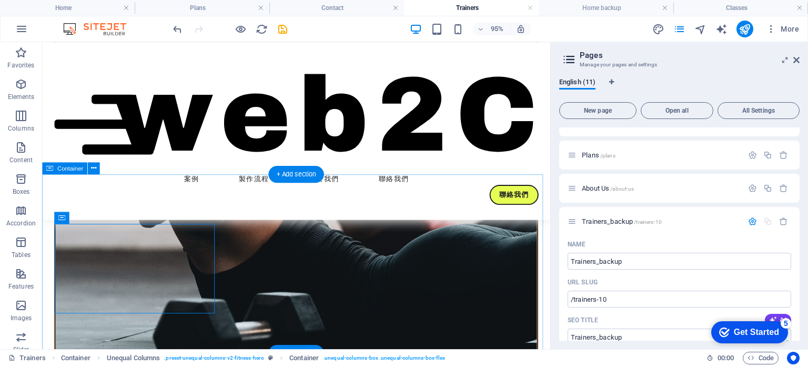
scroll to position [465, 0]
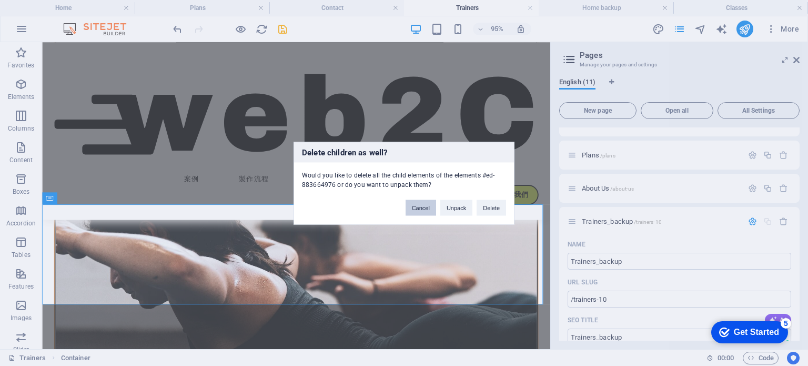
click at [420, 208] on button "Cancel" at bounding box center [421, 207] width 31 height 16
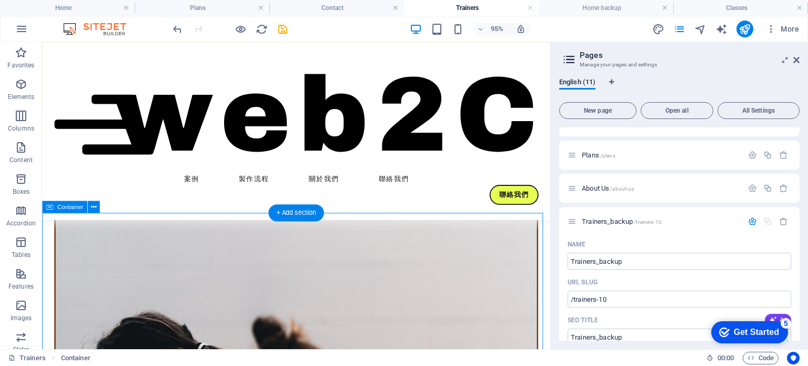
scroll to position [307, 0]
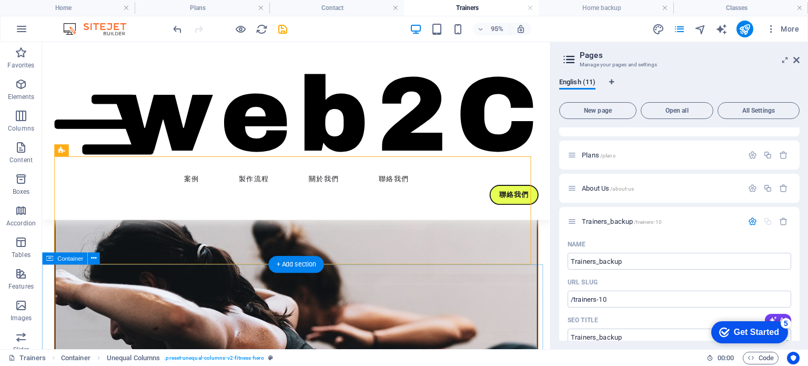
scroll to position [412, 0]
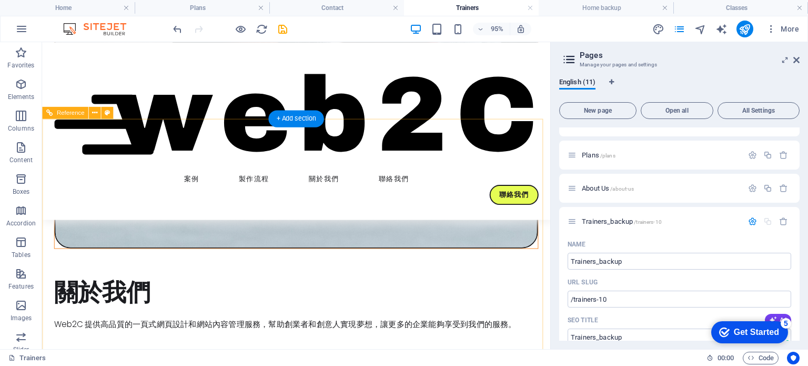
scroll to position [747, 0]
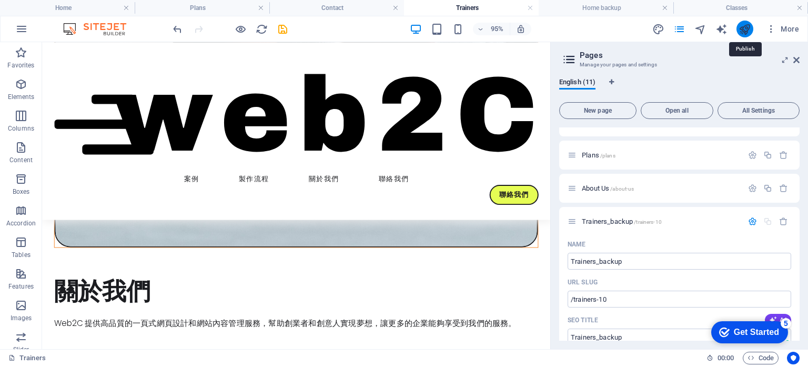
click at [748, 29] on icon "publish" at bounding box center [745, 29] width 12 height 12
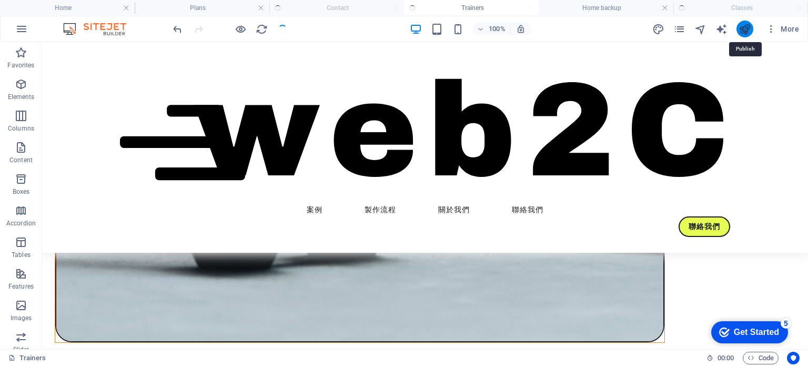
click at [745, 29] on icon "publish" at bounding box center [745, 29] width 12 height 12
